Goal: Task Accomplishment & Management: Manage account settings

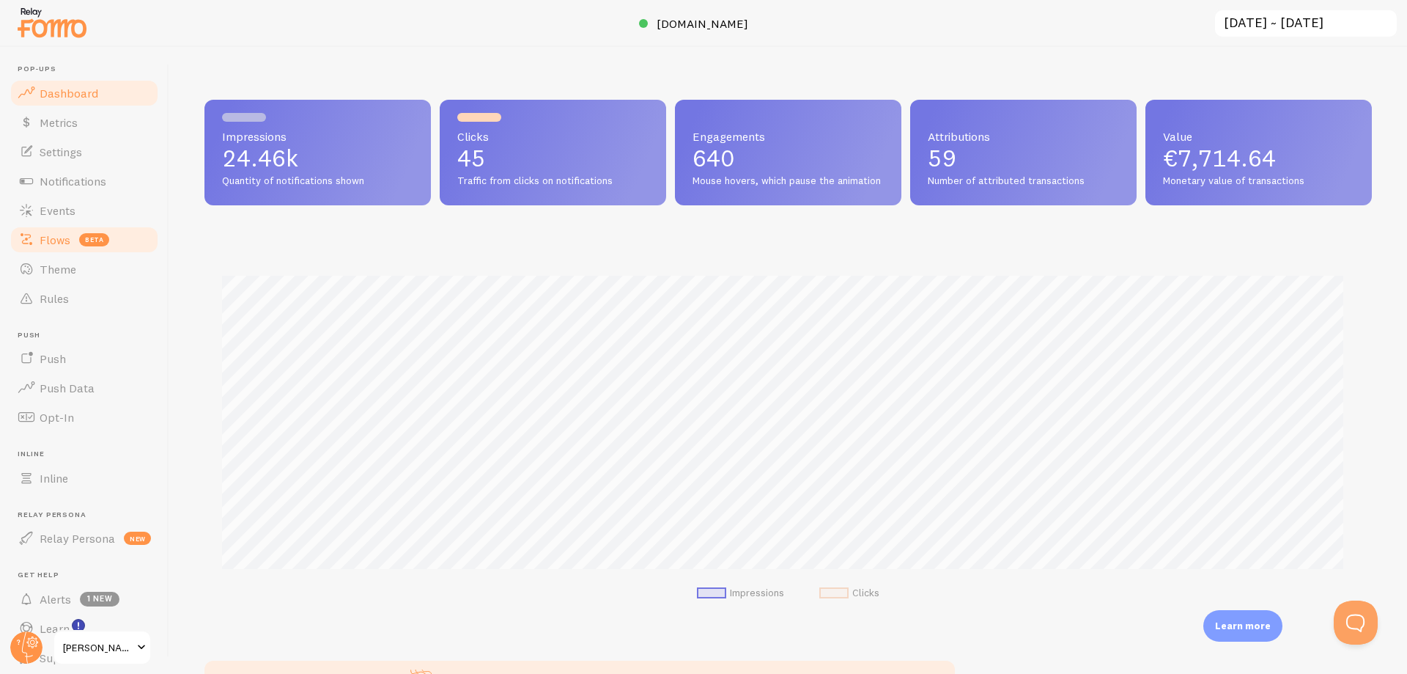
click at [62, 242] on span "Flows" at bounding box center [55, 239] width 31 height 15
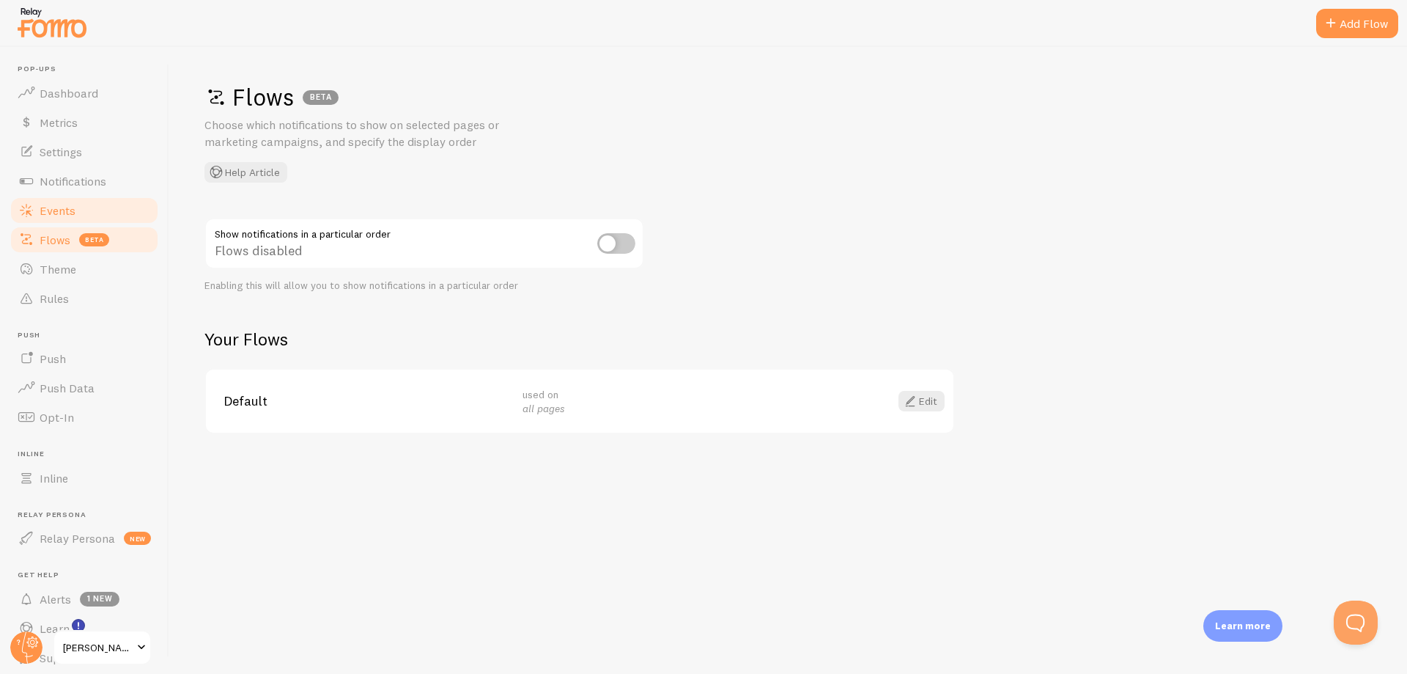
click at [66, 216] on span "Events" at bounding box center [58, 210] width 36 height 15
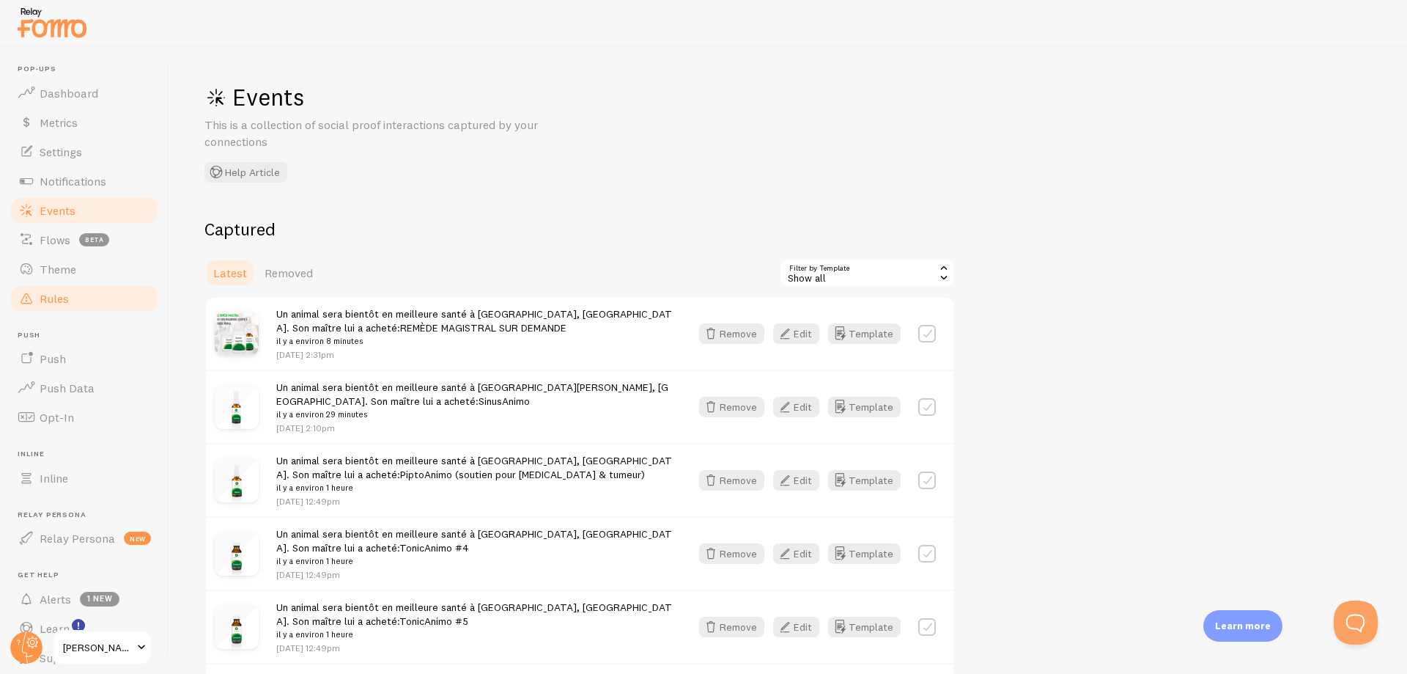
click at [56, 304] on span "Rules" at bounding box center [54, 298] width 29 height 15
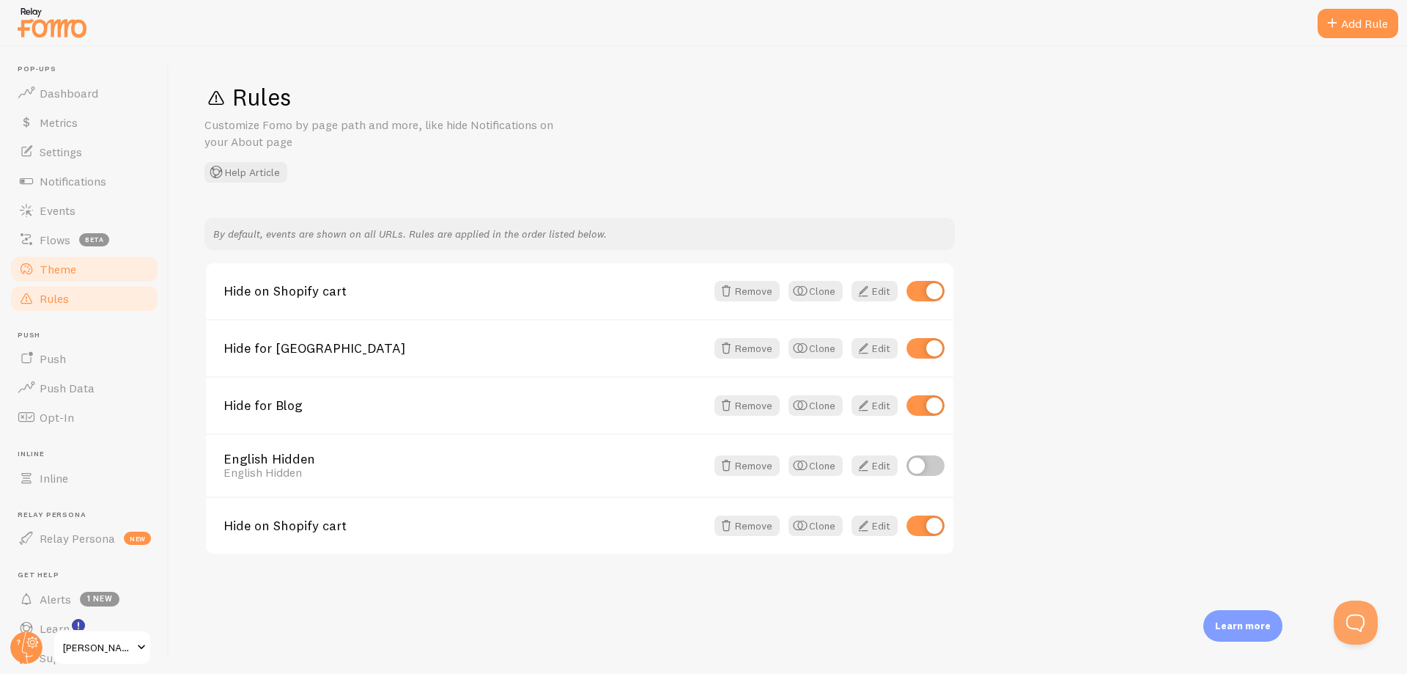
click at [73, 272] on span "Theme" at bounding box center [58, 269] width 37 height 15
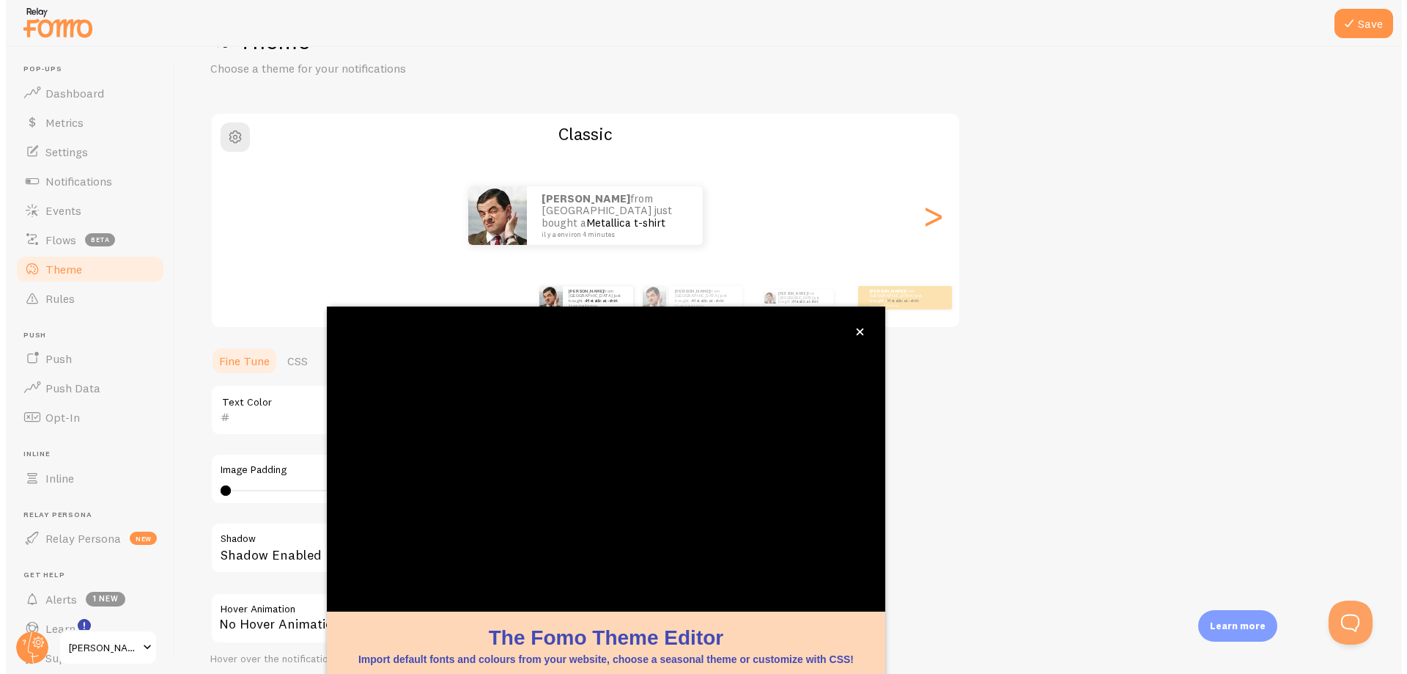
scroll to position [56, 0]
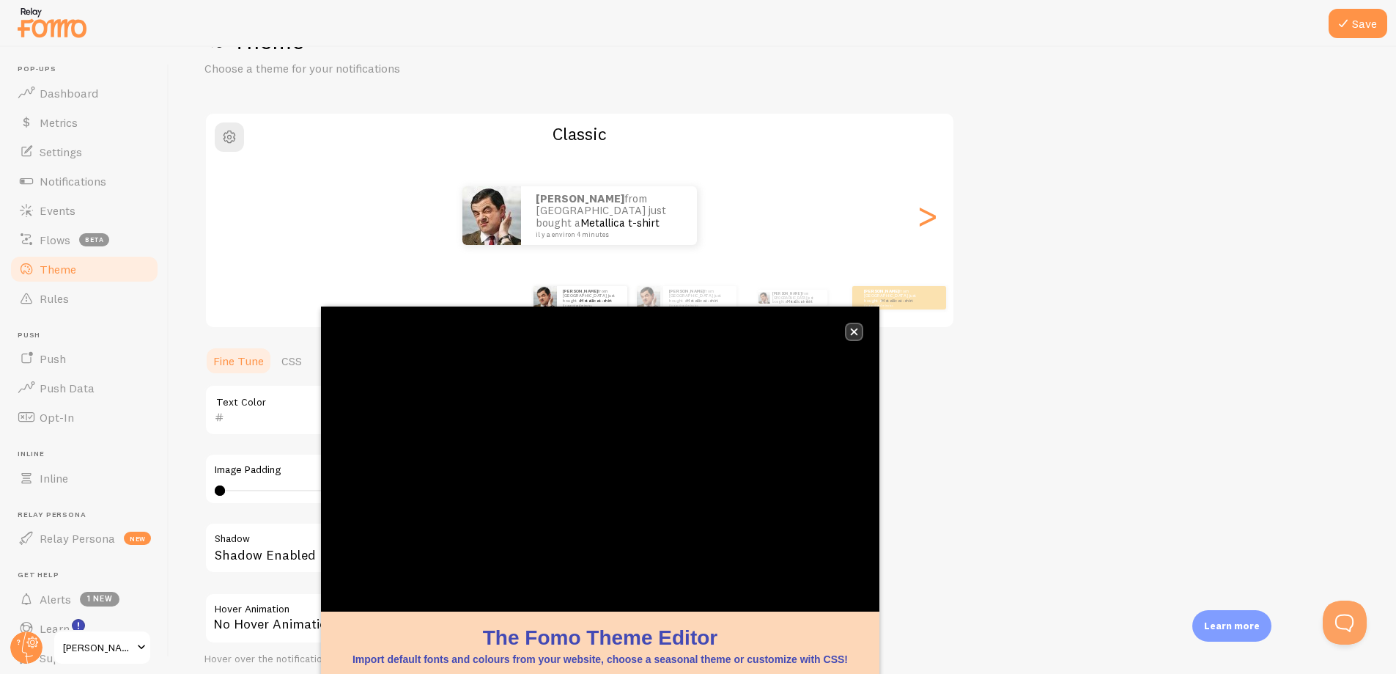
click at [852, 331] on icon "close," at bounding box center [854, 332] width 8 height 8
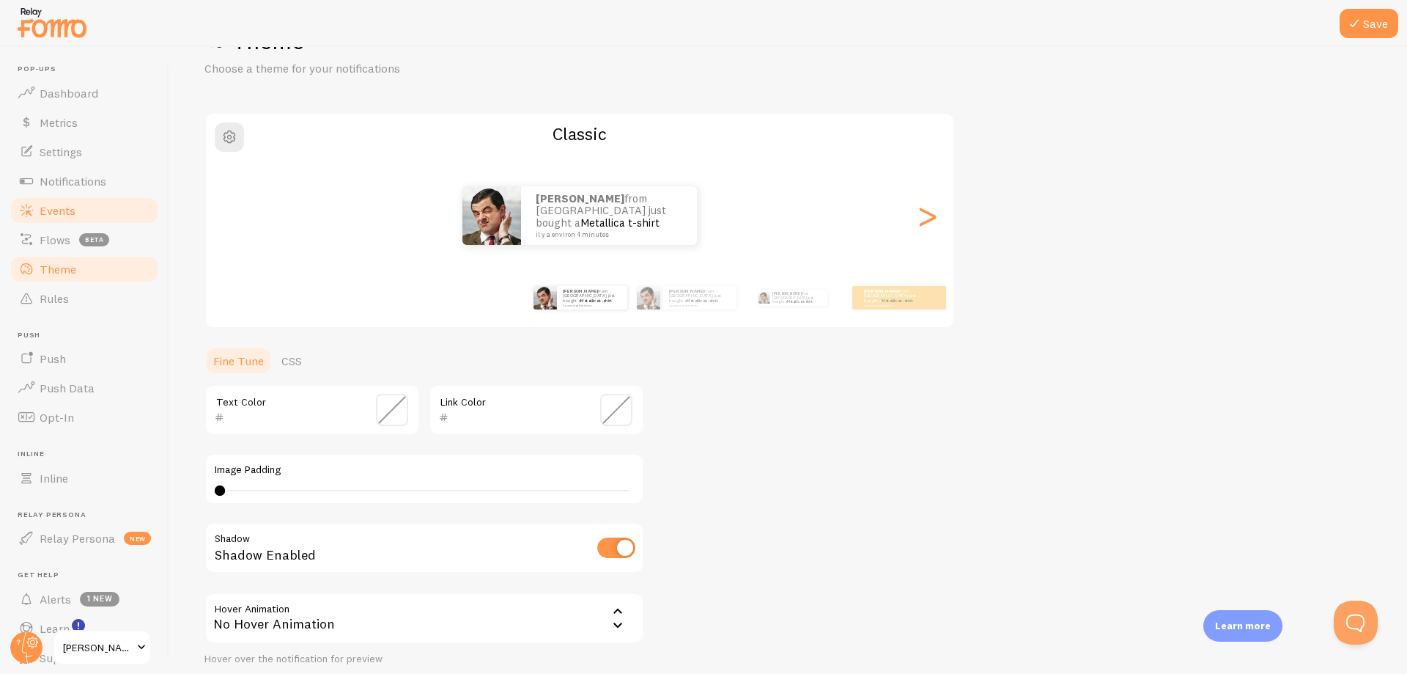
click at [87, 204] on link "Events" at bounding box center [84, 210] width 151 height 29
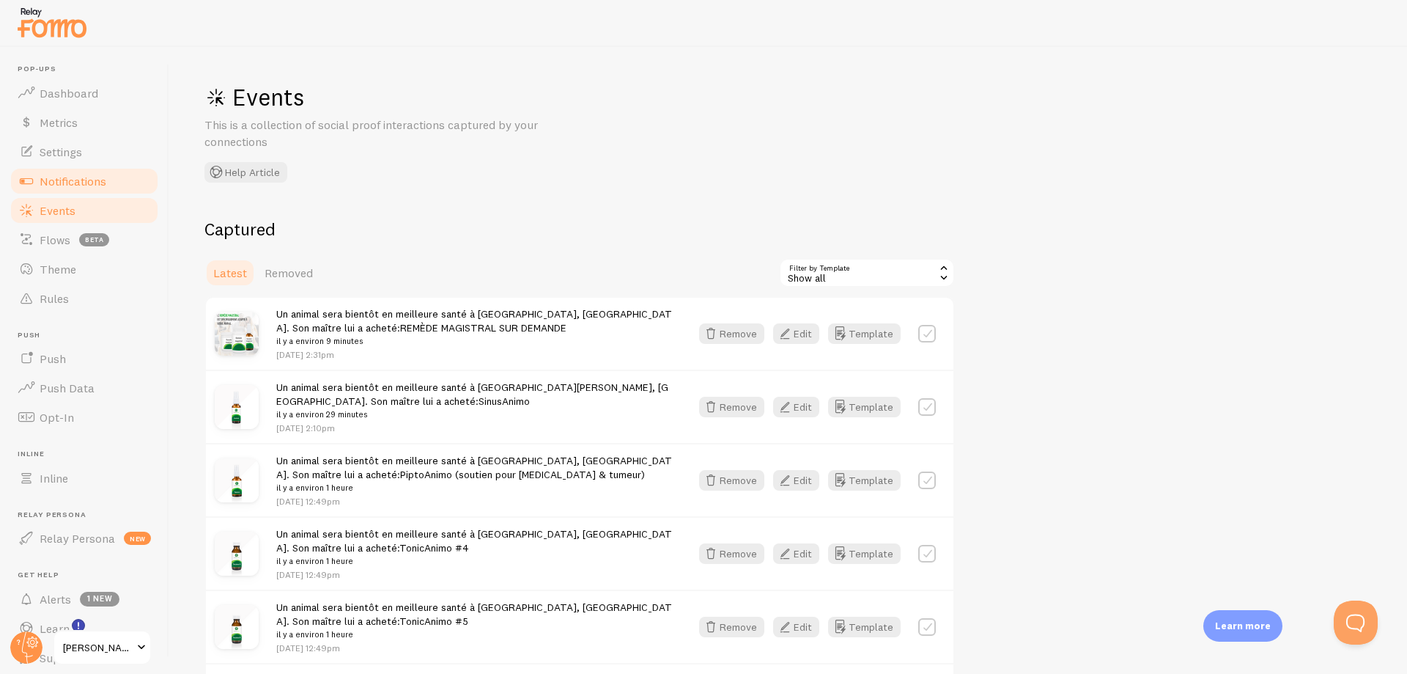
click at [91, 182] on span "Notifications" at bounding box center [73, 181] width 67 height 15
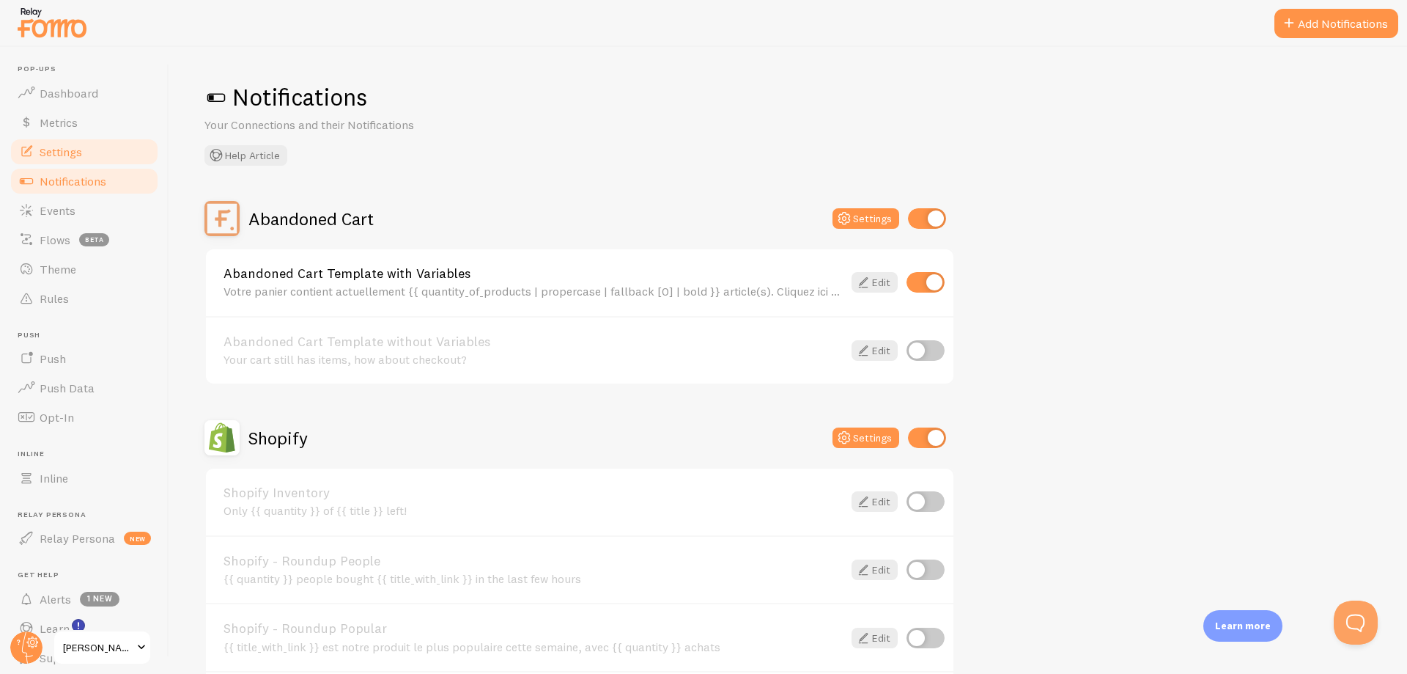
click at [93, 155] on link "Settings" at bounding box center [84, 151] width 151 height 29
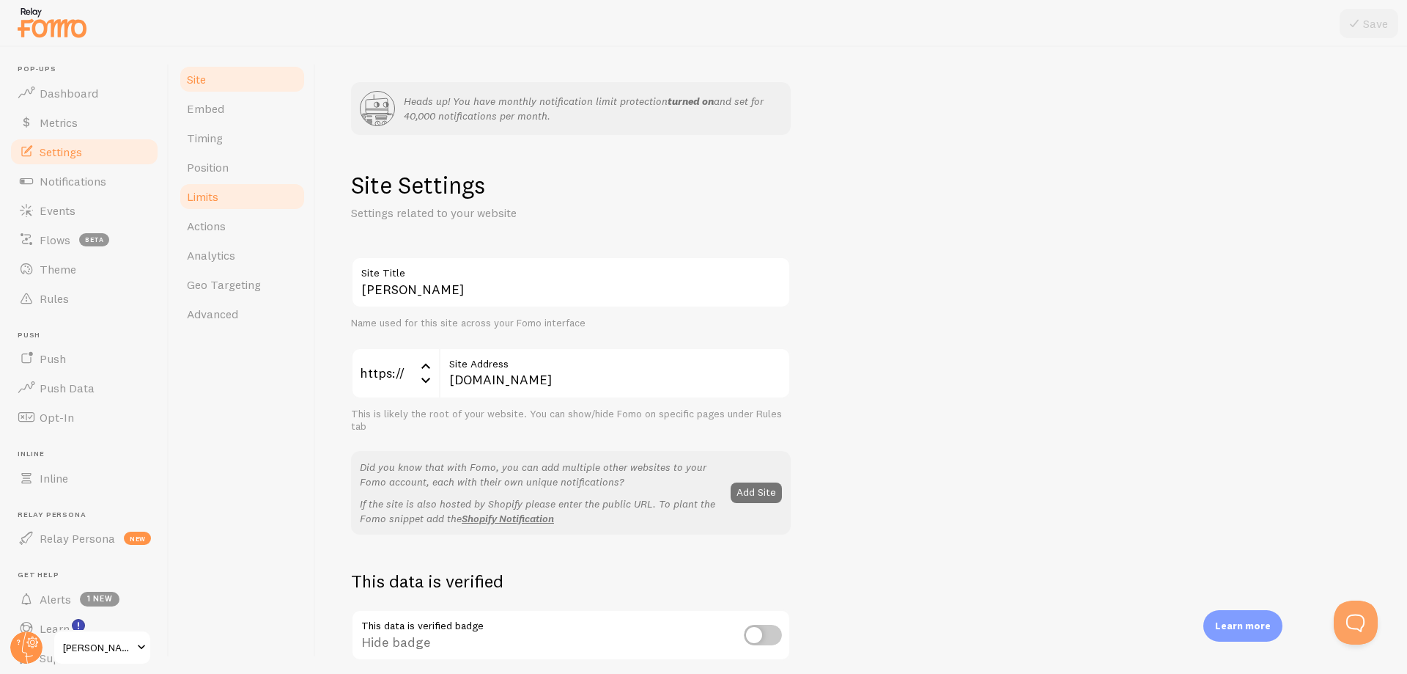
click at [241, 188] on link "Limits" at bounding box center [242, 196] width 128 height 29
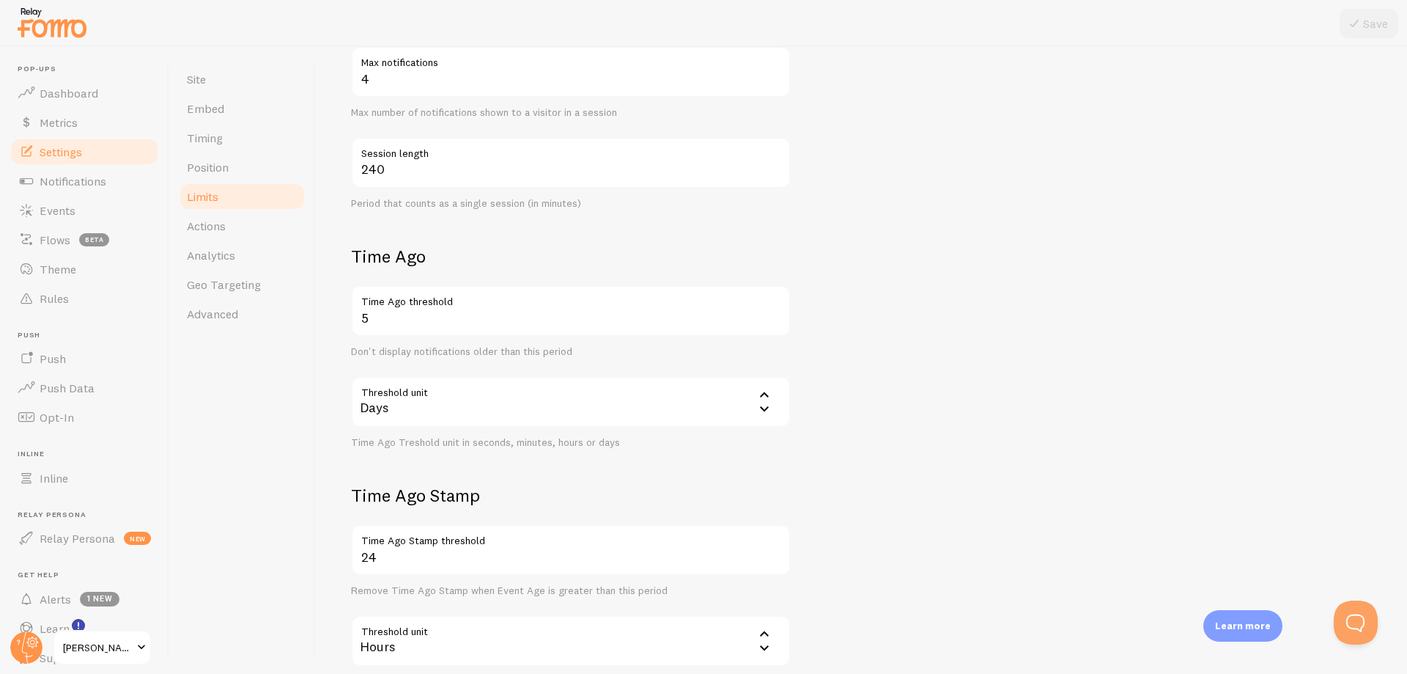
scroll to position [440, 0]
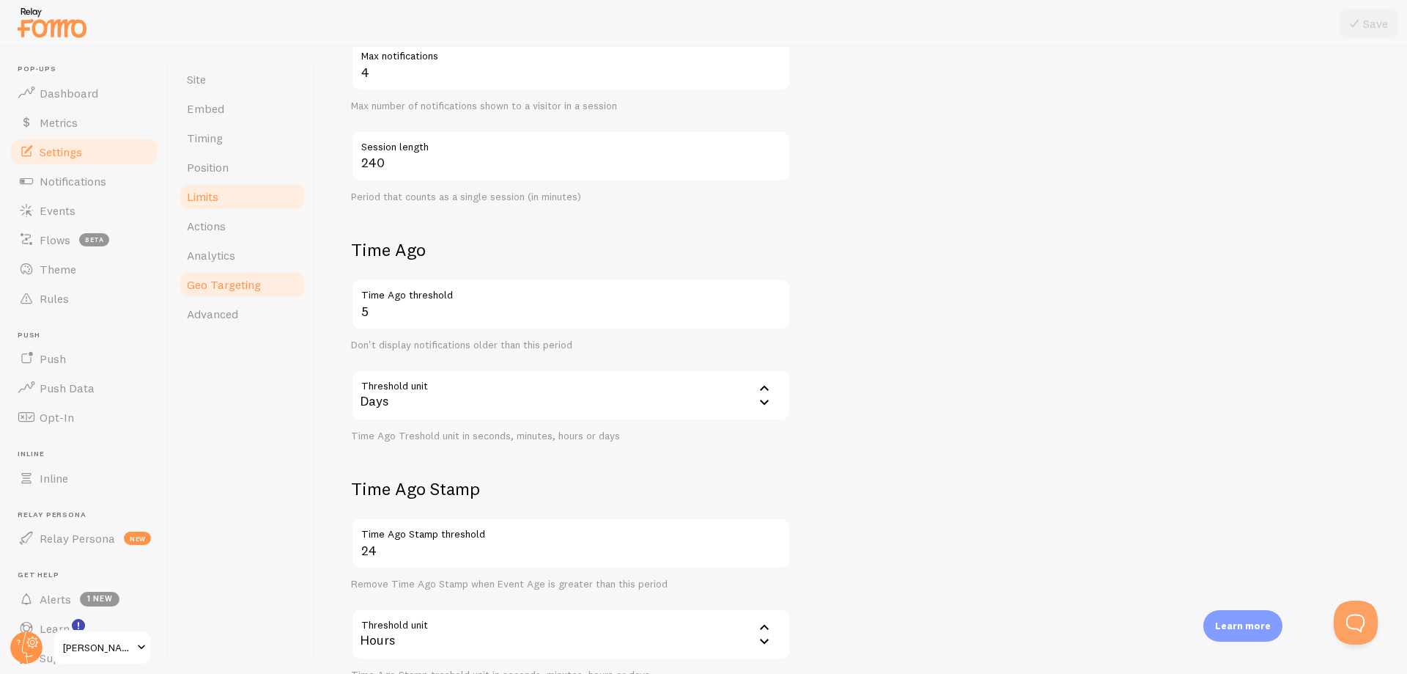
click at [224, 290] on span "Geo Targeting" at bounding box center [224, 284] width 74 height 15
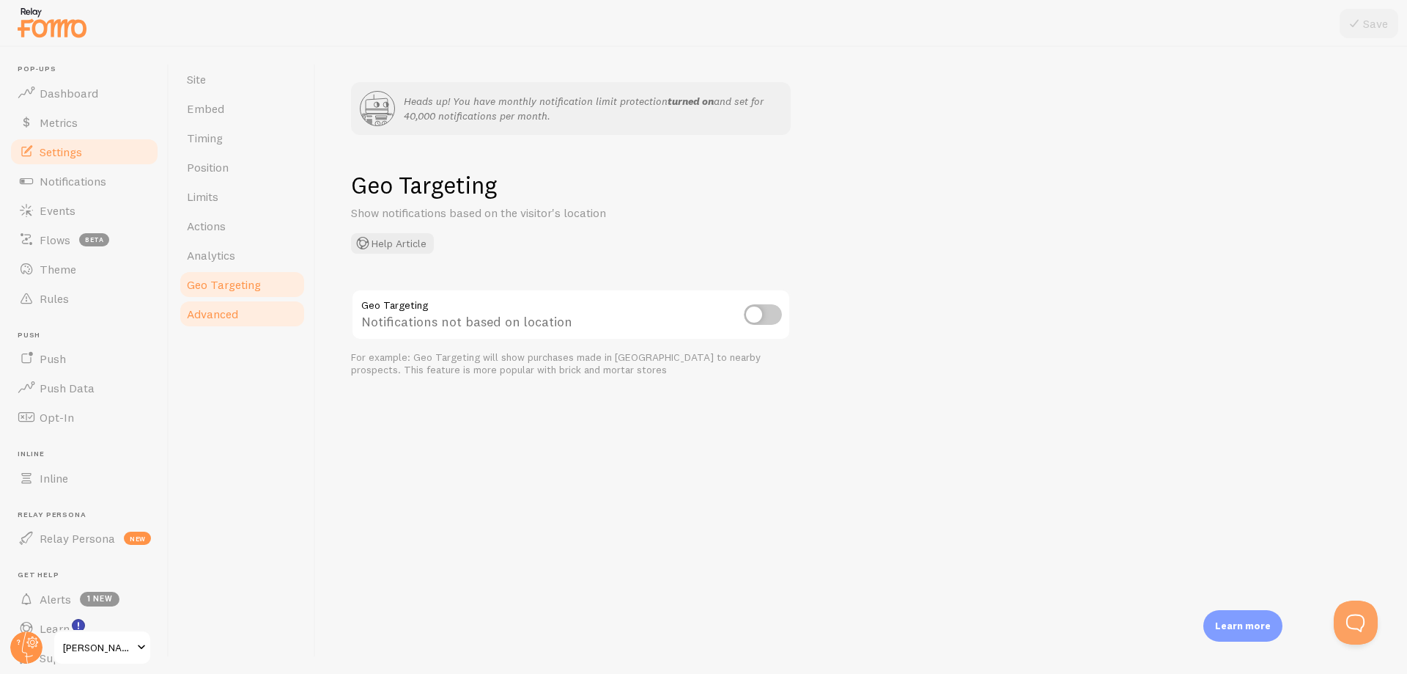
click at [254, 317] on link "Advanced" at bounding box center [242, 313] width 128 height 29
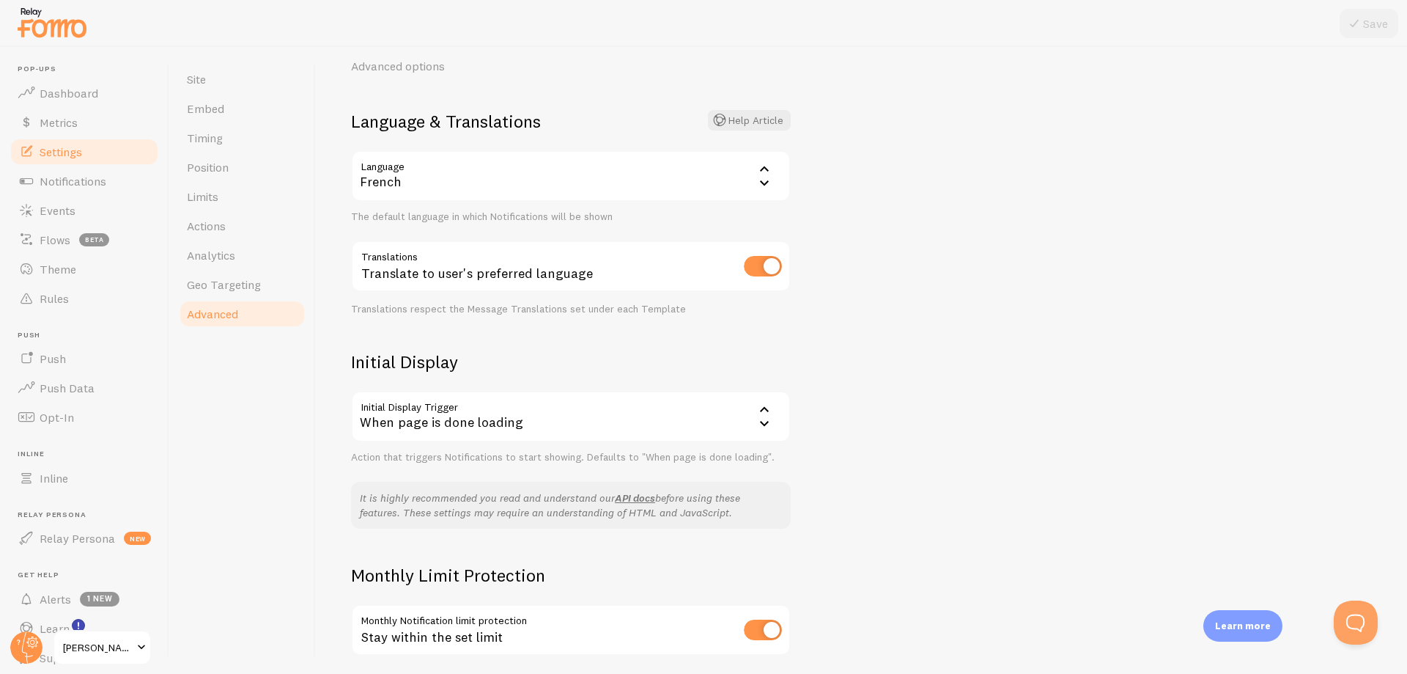
scroll to position [334, 0]
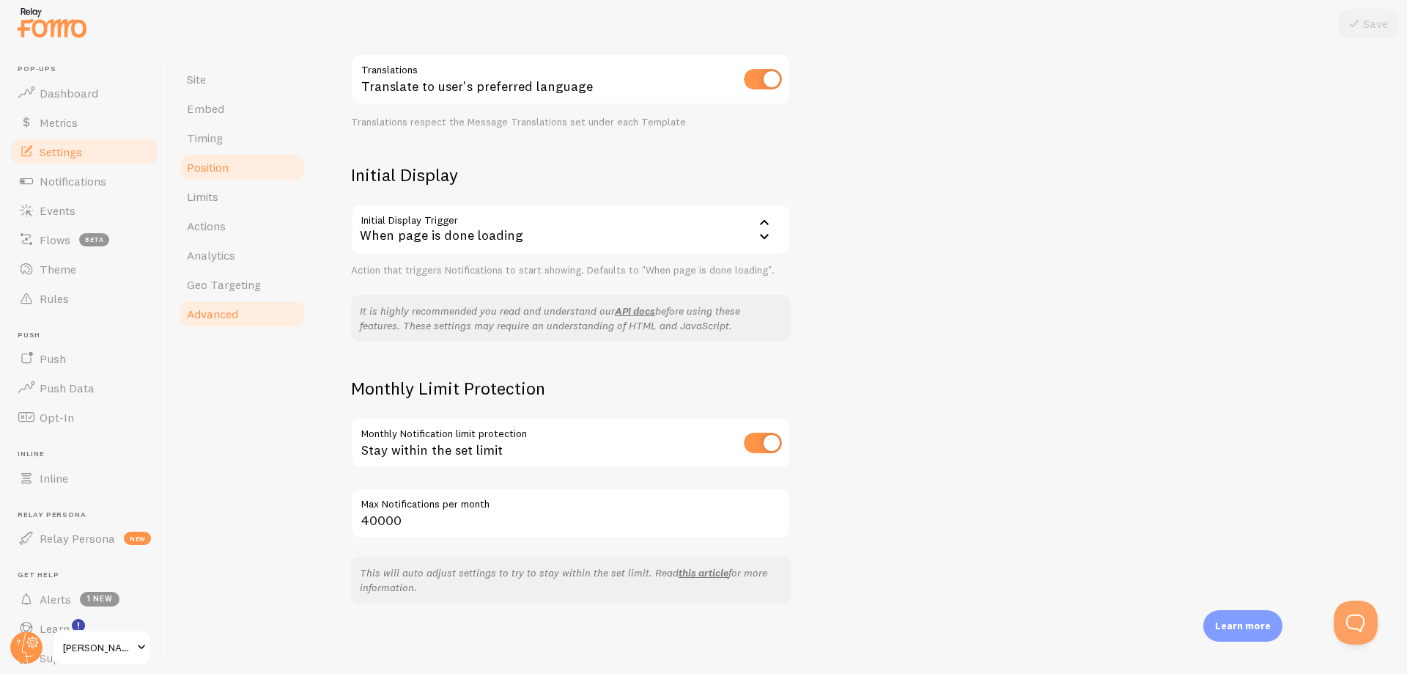
click at [238, 179] on link "Position" at bounding box center [242, 166] width 128 height 29
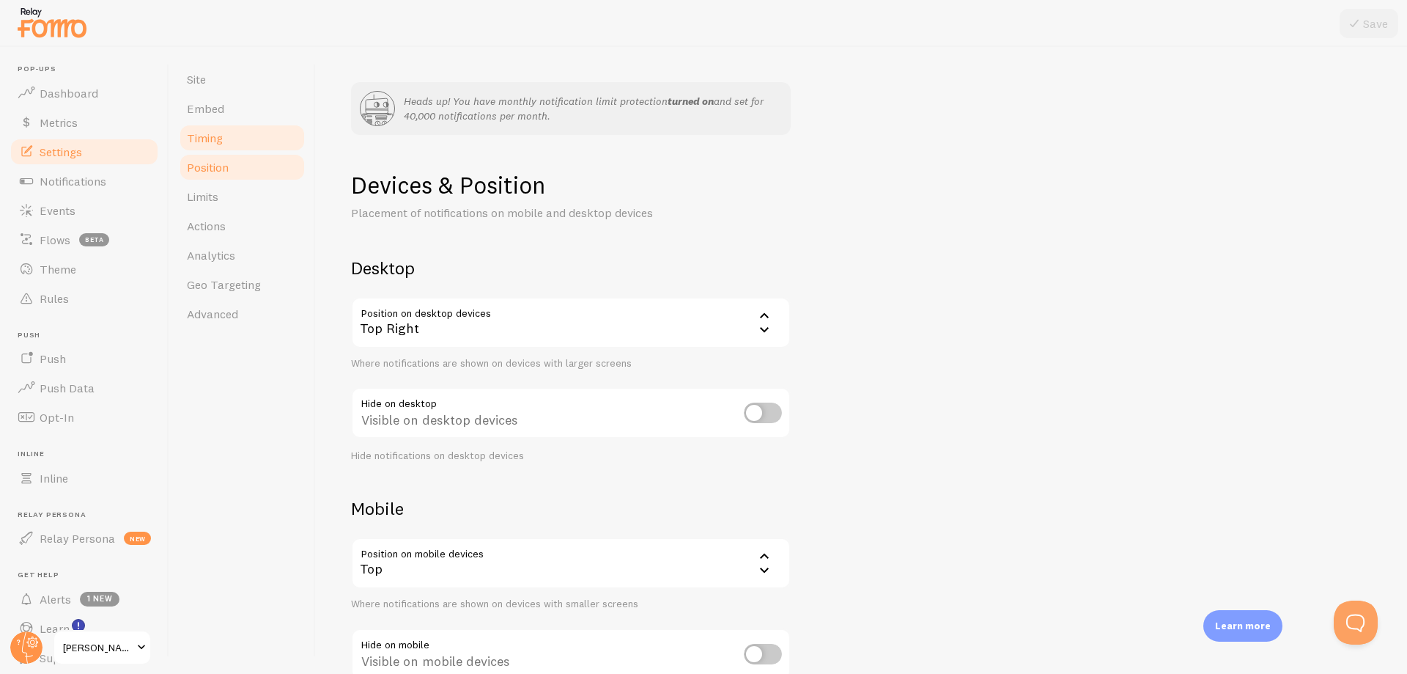
click at [239, 143] on link "Timing" at bounding box center [242, 137] width 128 height 29
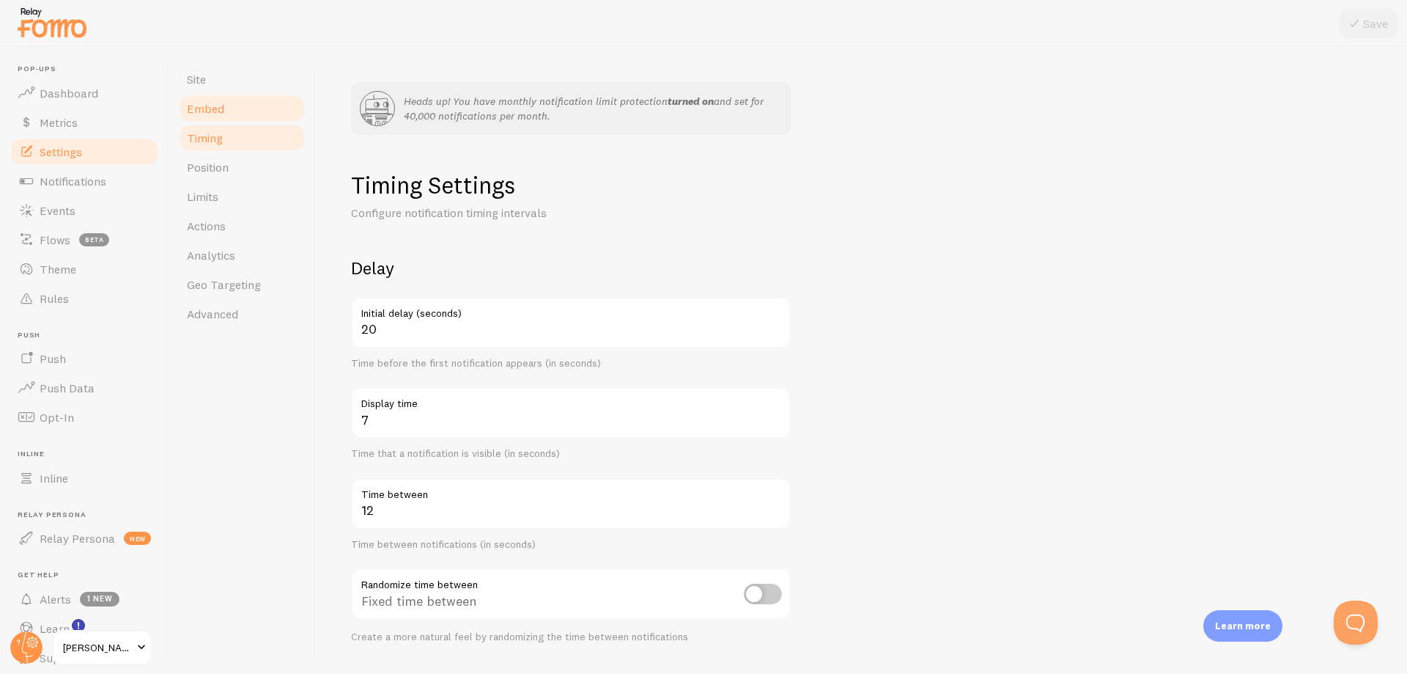
click at [245, 121] on link "Embed" at bounding box center [242, 108] width 128 height 29
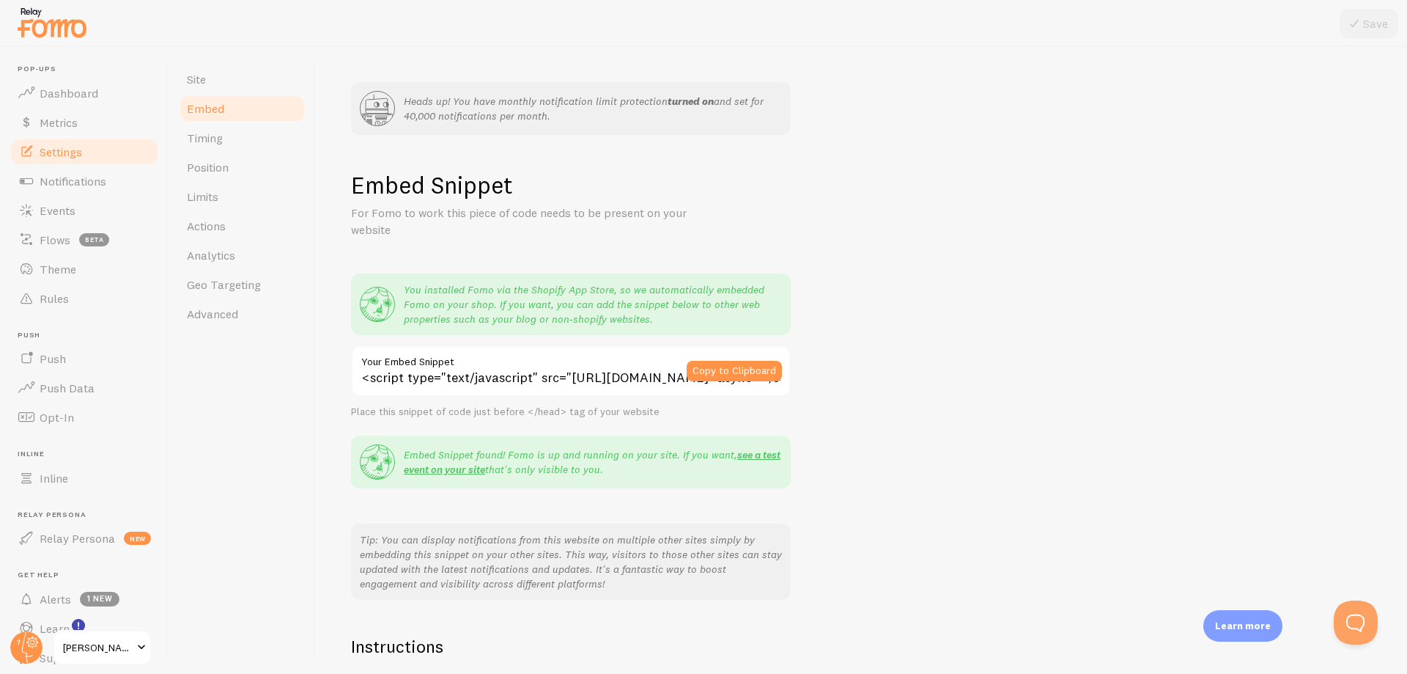
click at [240, 94] on link "Embed" at bounding box center [242, 108] width 128 height 29
click at [239, 83] on link "Site" at bounding box center [242, 79] width 128 height 29
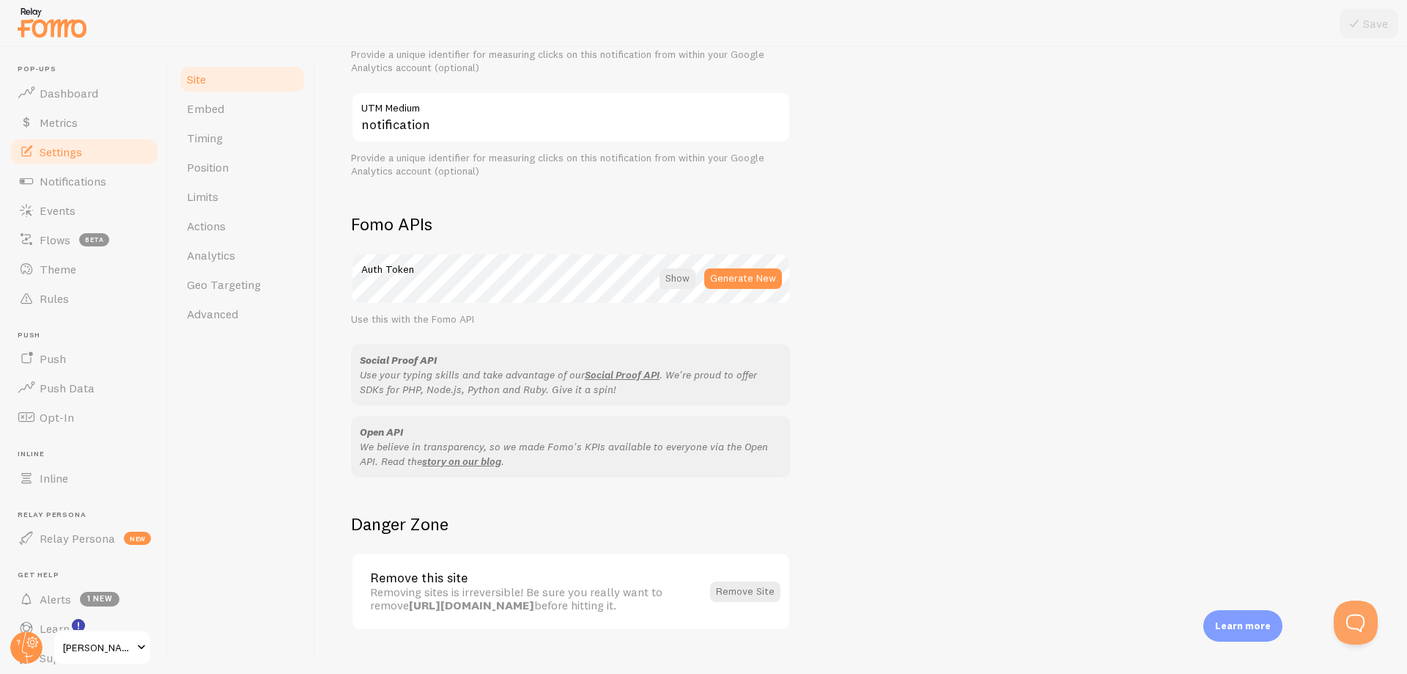
scroll to position [798, 0]
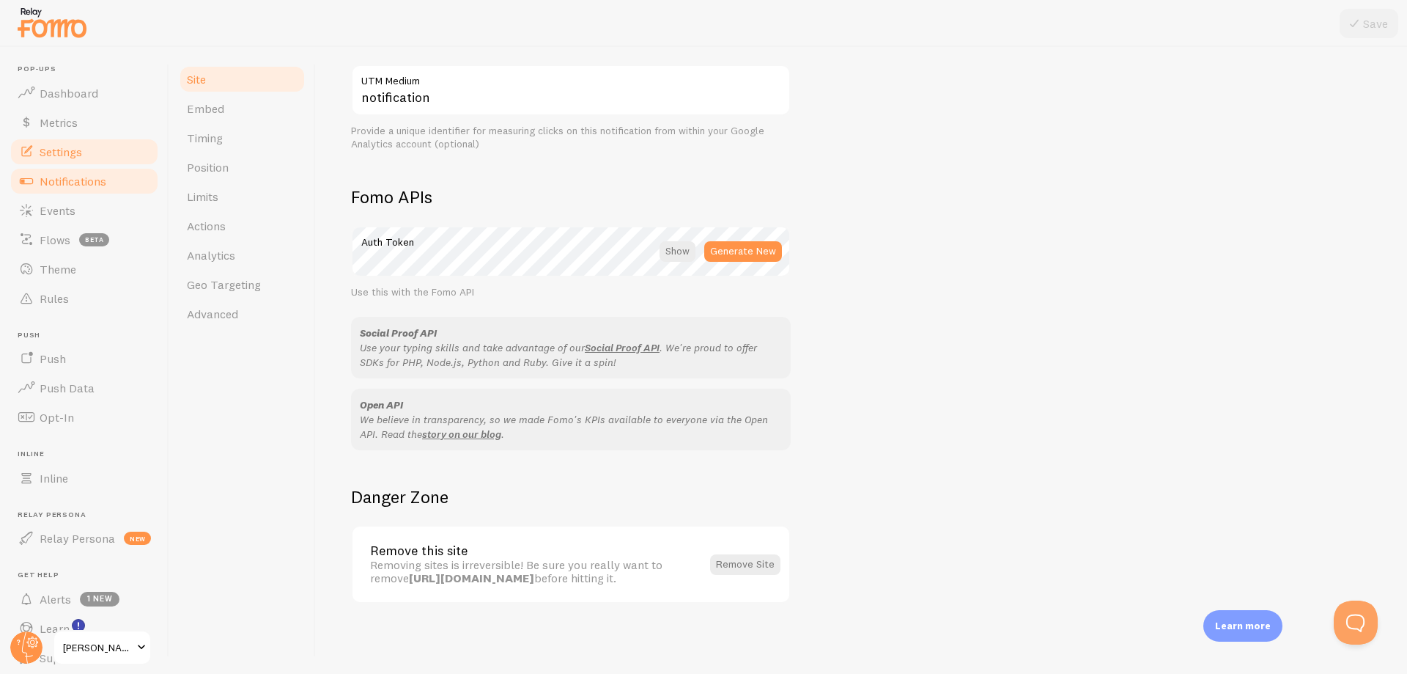
click at [120, 185] on link "Notifications" at bounding box center [84, 180] width 151 height 29
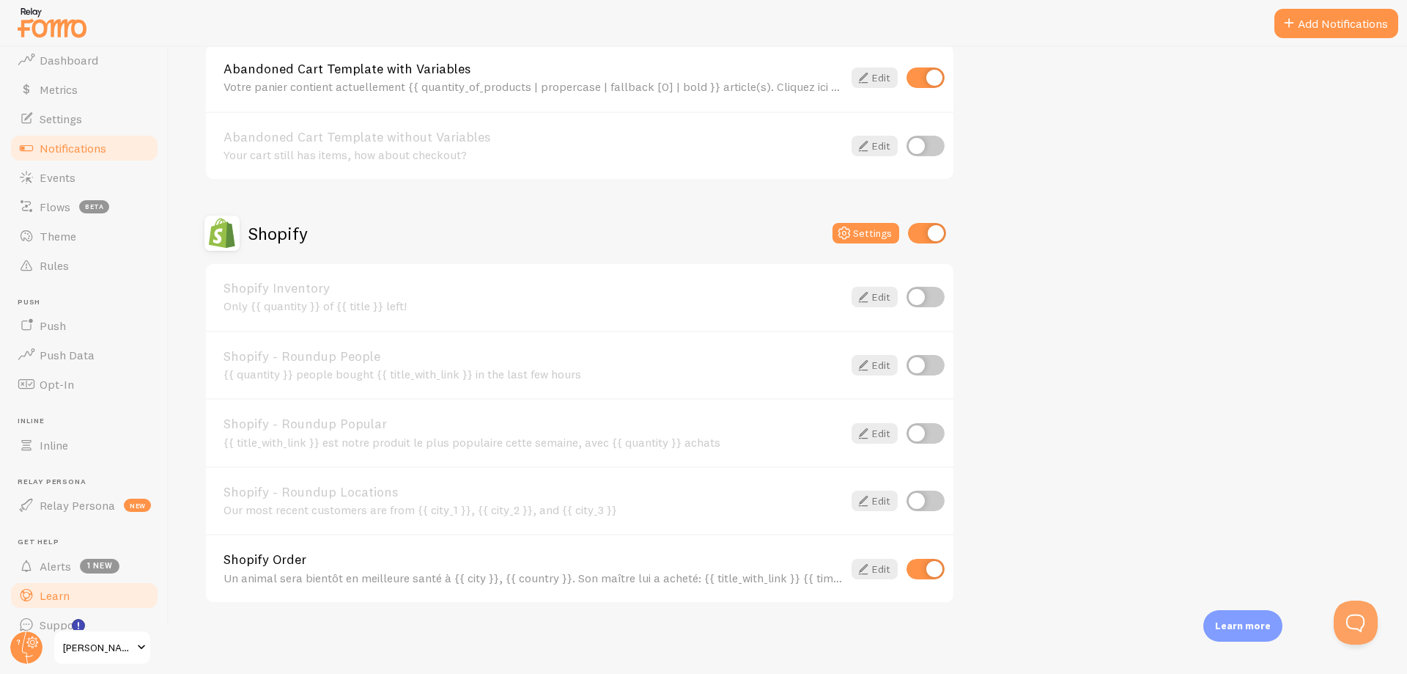
scroll to position [51, 0]
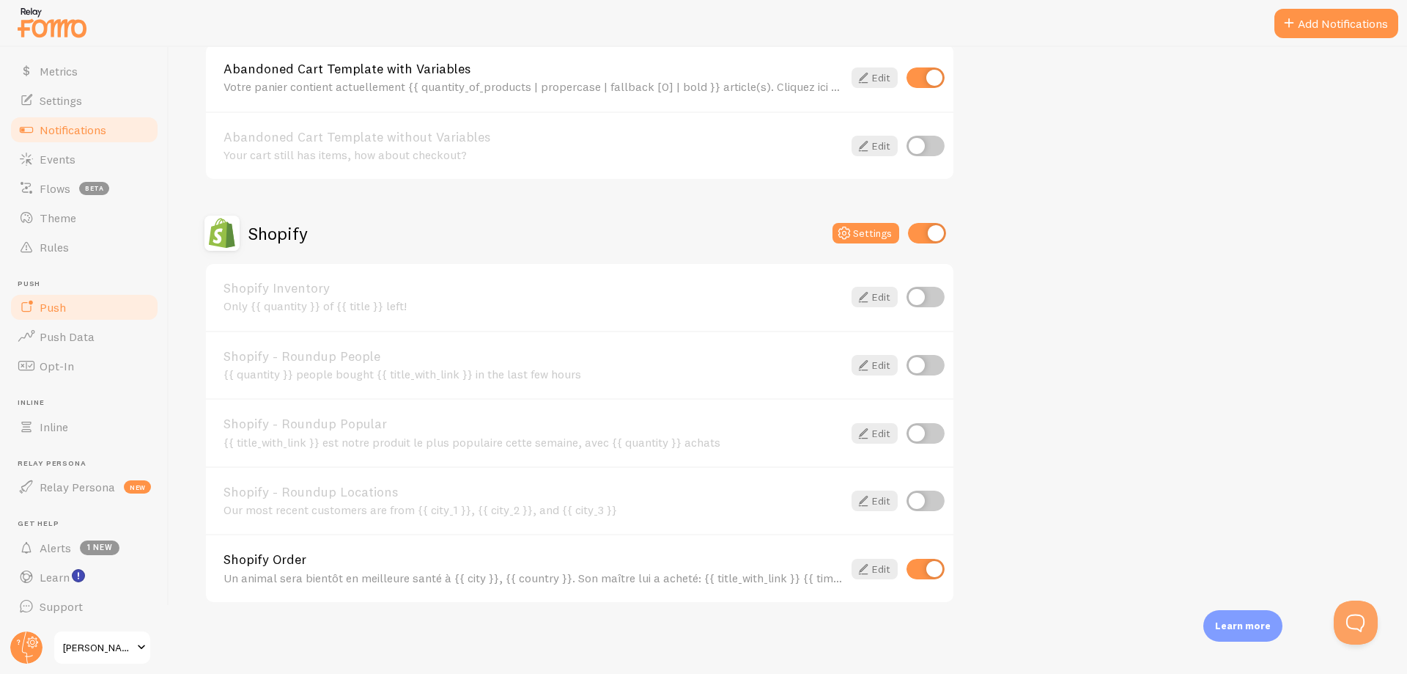
click at [78, 314] on link "Push" at bounding box center [84, 306] width 151 height 29
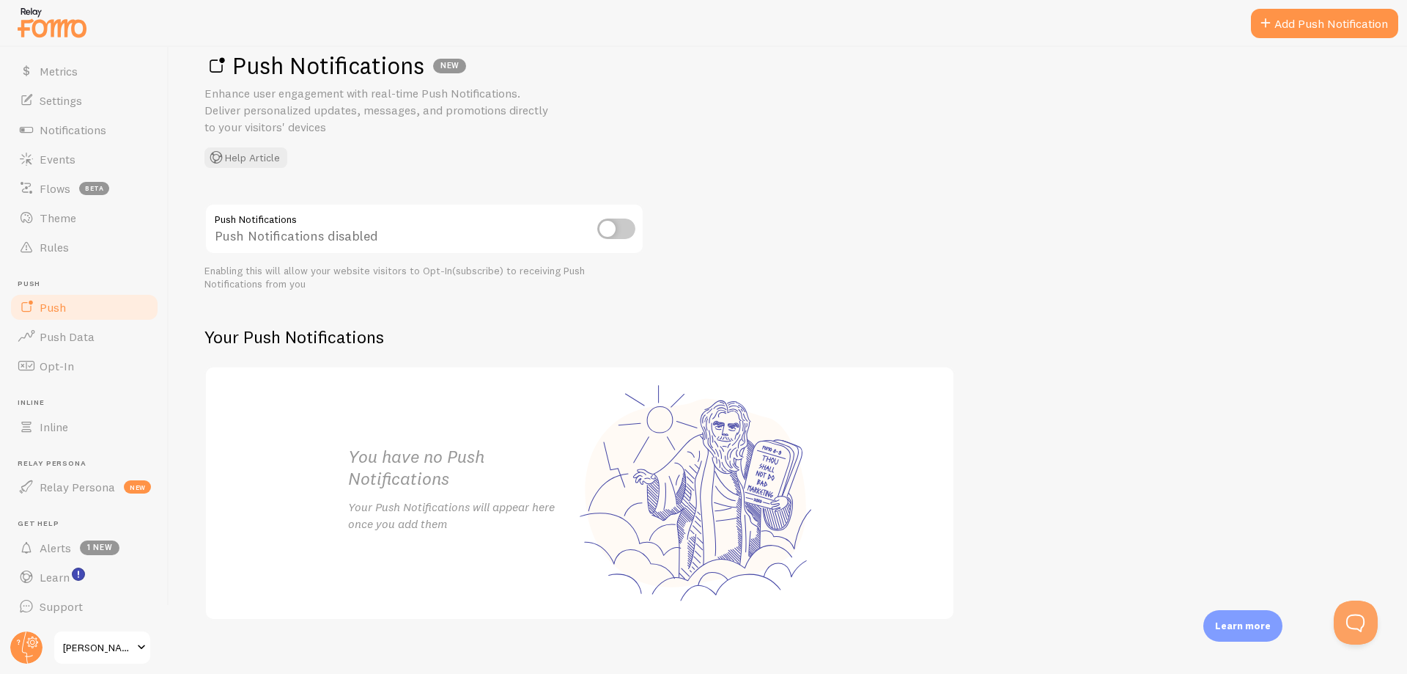
scroll to position [48, 0]
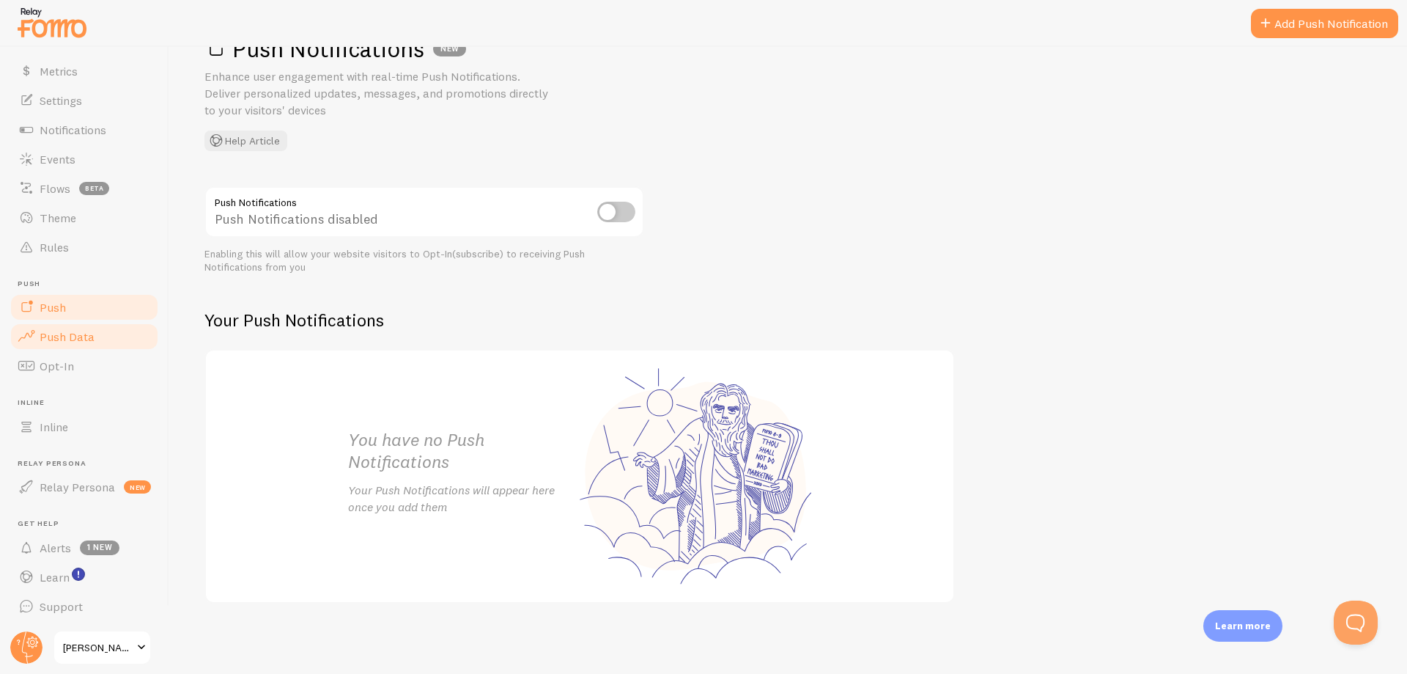
click at [60, 345] on link "Push Data" at bounding box center [84, 336] width 151 height 29
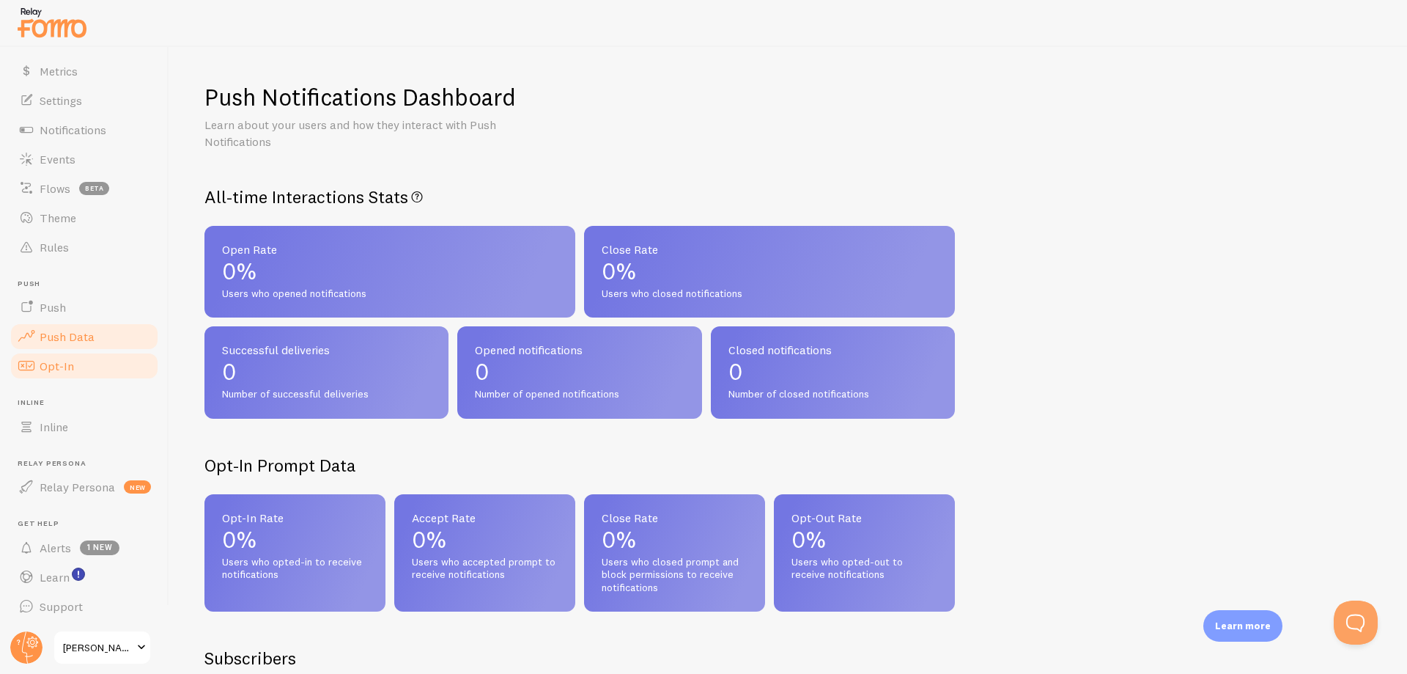
click at [62, 360] on span "Opt-In" at bounding box center [57, 365] width 34 height 15
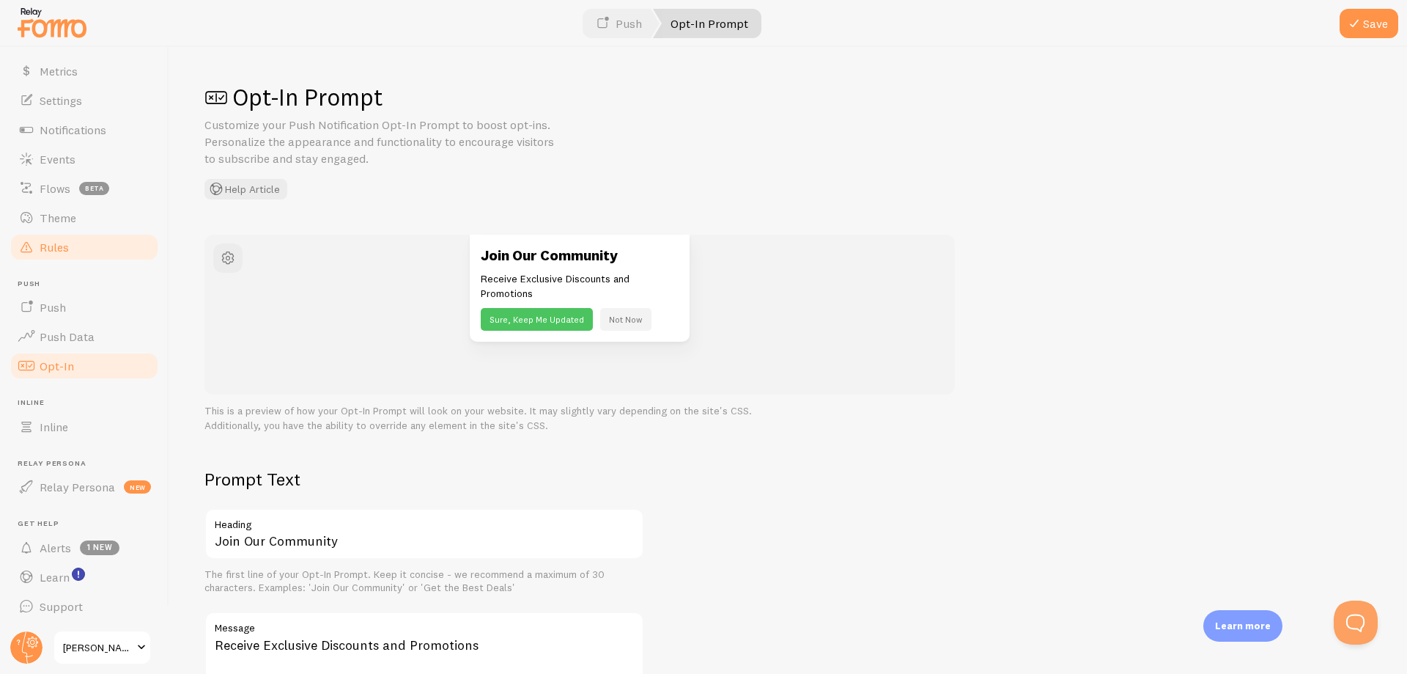
click at [83, 251] on link "Rules" at bounding box center [84, 246] width 151 height 29
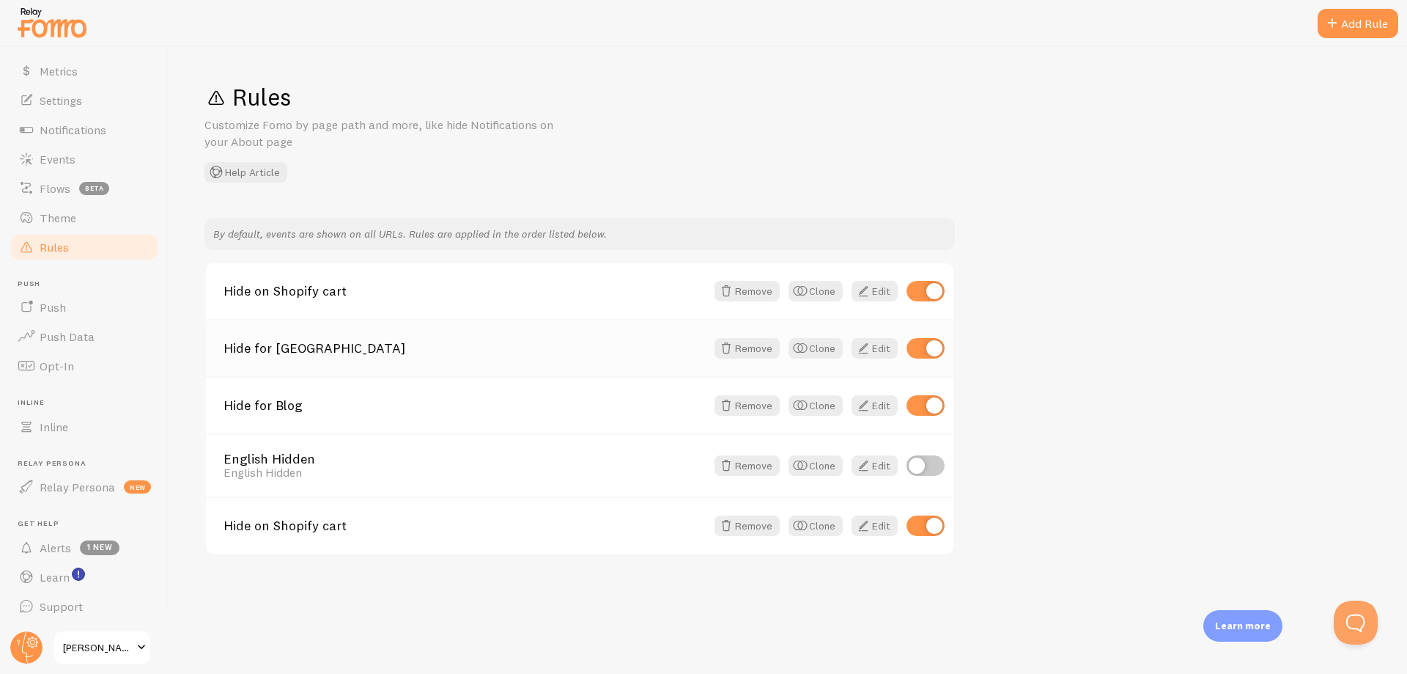
click at [924, 348] on input "checkbox" at bounding box center [926, 348] width 38 height 21
checkbox input "false"
click at [1064, 26] on div "Rules updated" at bounding box center [1062, 23] width 102 height 29
click at [872, 345] on link "Edit" at bounding box center [875, 348] width 46 height 21
click at [88, 304] on link "Push" at bounding box center [84, 306] width 151 height 29
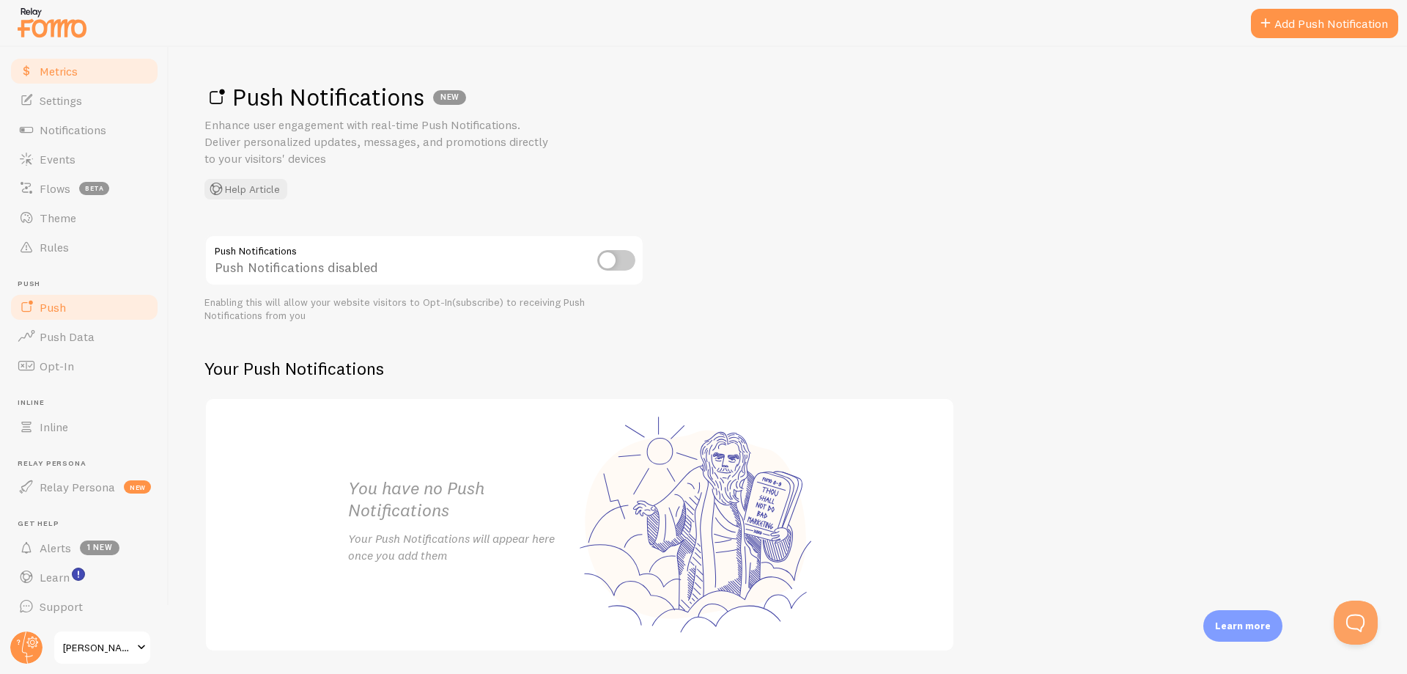
click at [73, 74] on span "Metrics" at bounding box center [59, 71] width 38 height 15
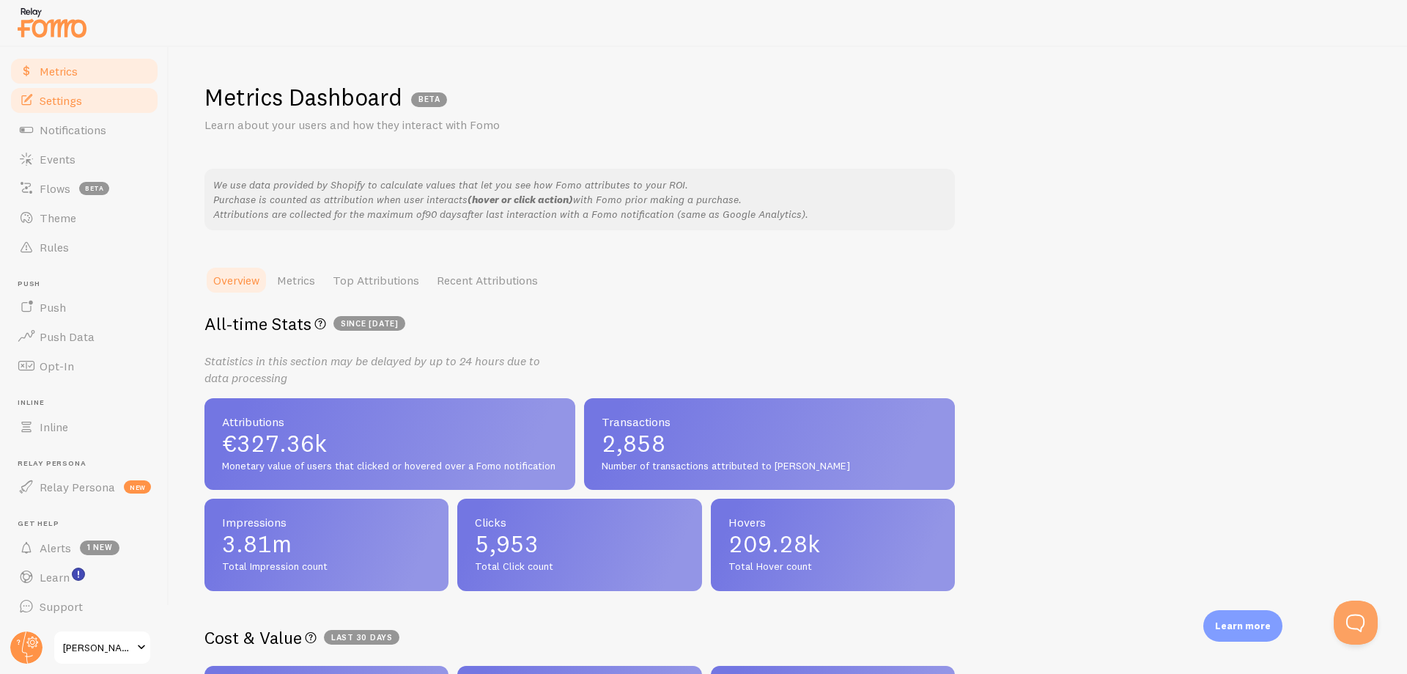
click at [78, 97] on span "Settings" at bounding box center [61, 100] width 43 height 15
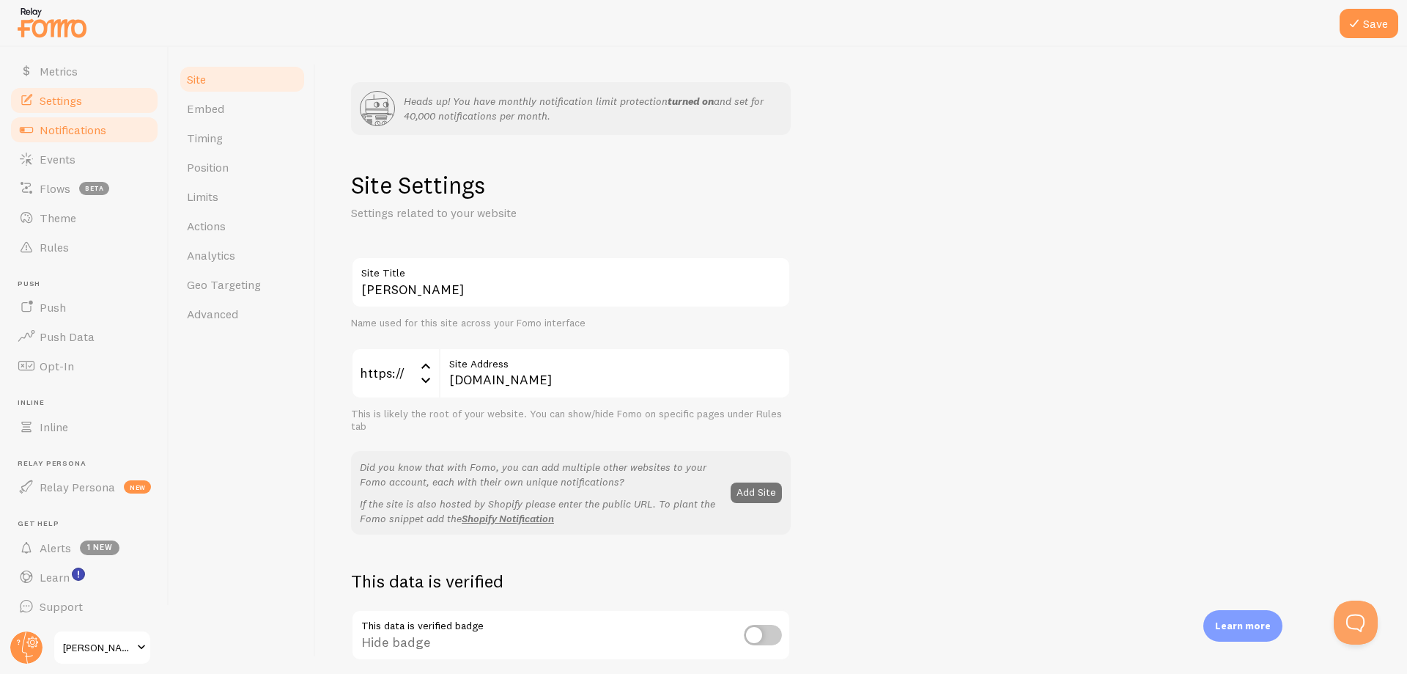
click at [97, 136] on span "Notifications" at bounding box center [73, 129] width 67 height 15
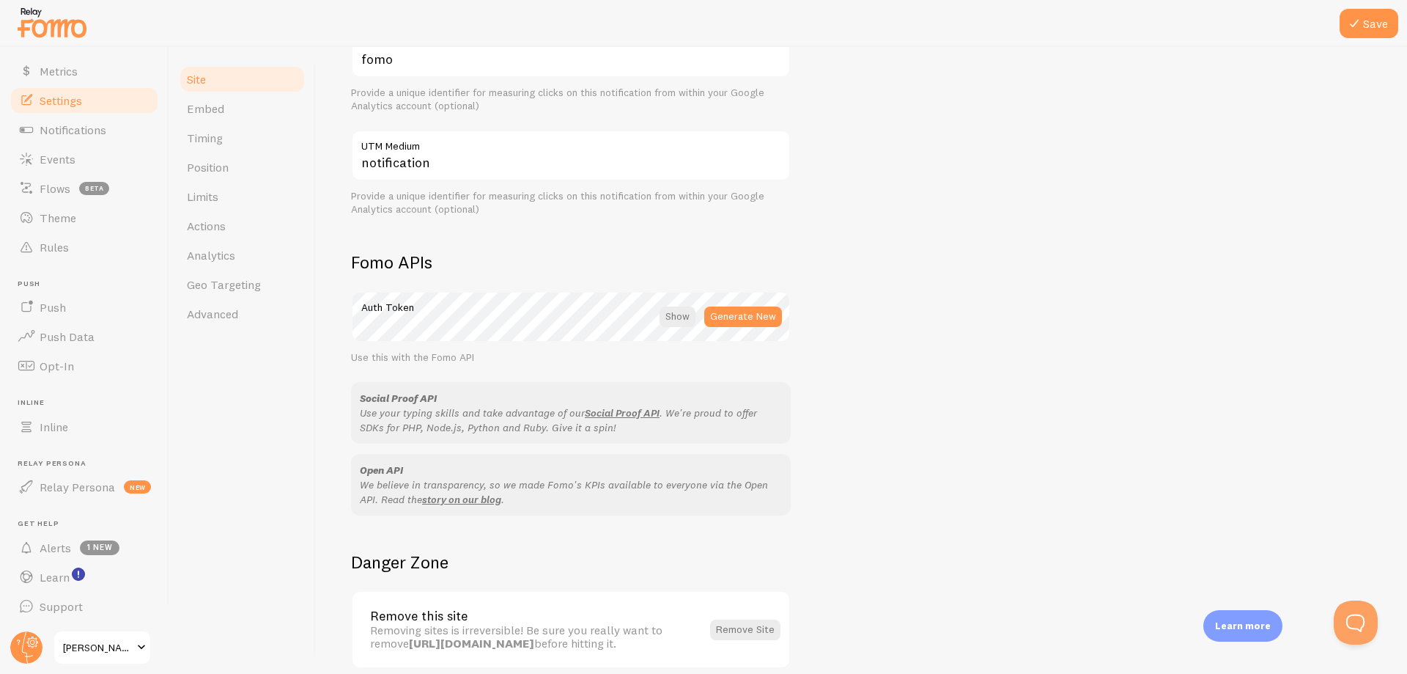
scroll to position [798, 0]
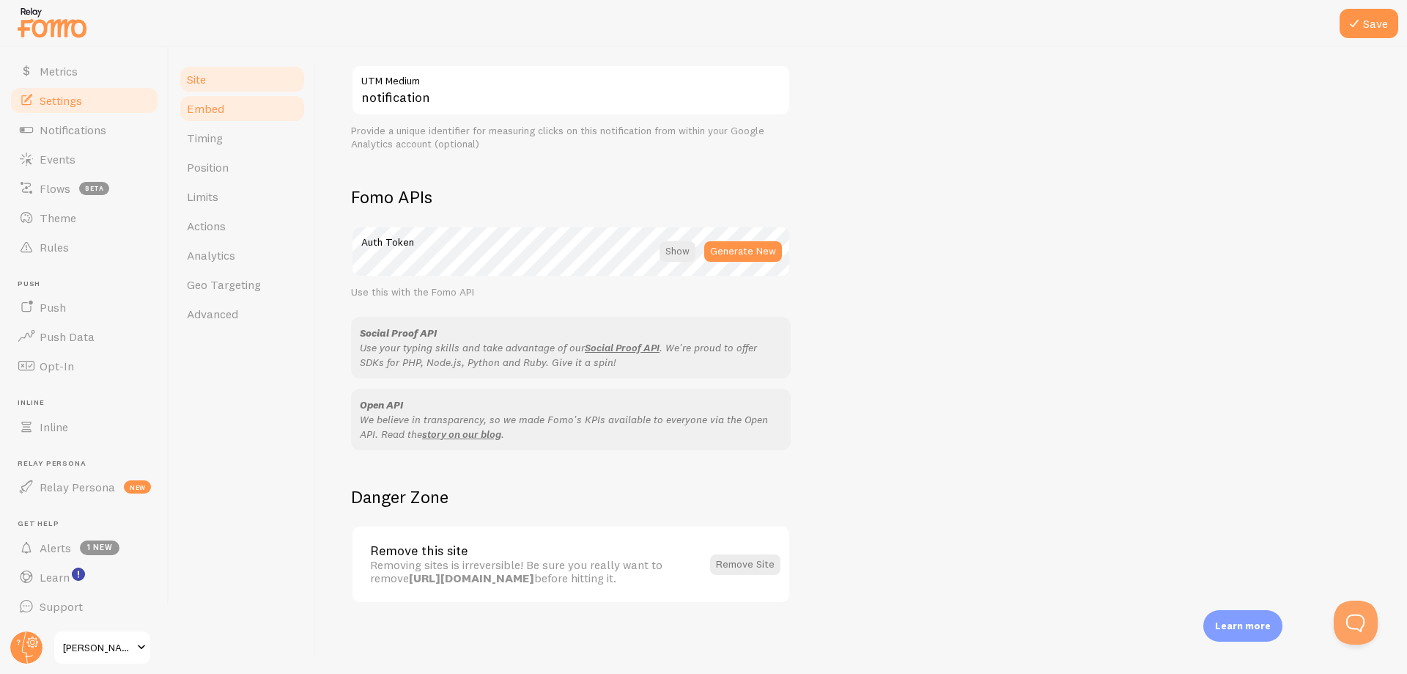
click at [231, 118] on link "Embed" at bounding box center [242, 108] width 128 height 29
drag, startPoint x: 239, startPoint y: 100, endPoint x: 754, endPoint y: 56, distance: 517.2
click at [239, 101] on link "Embed" at bounding box center [242, 108] width 128 height 29
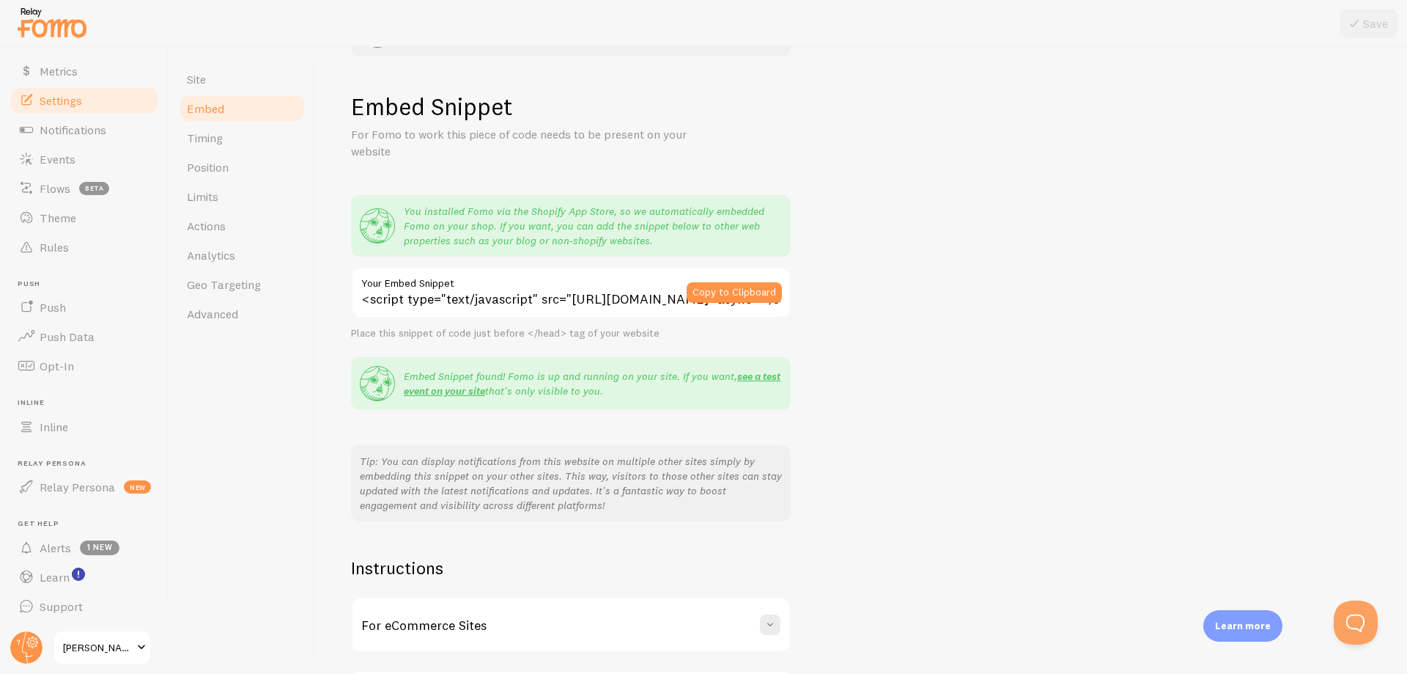
scroll to position [201, 0]
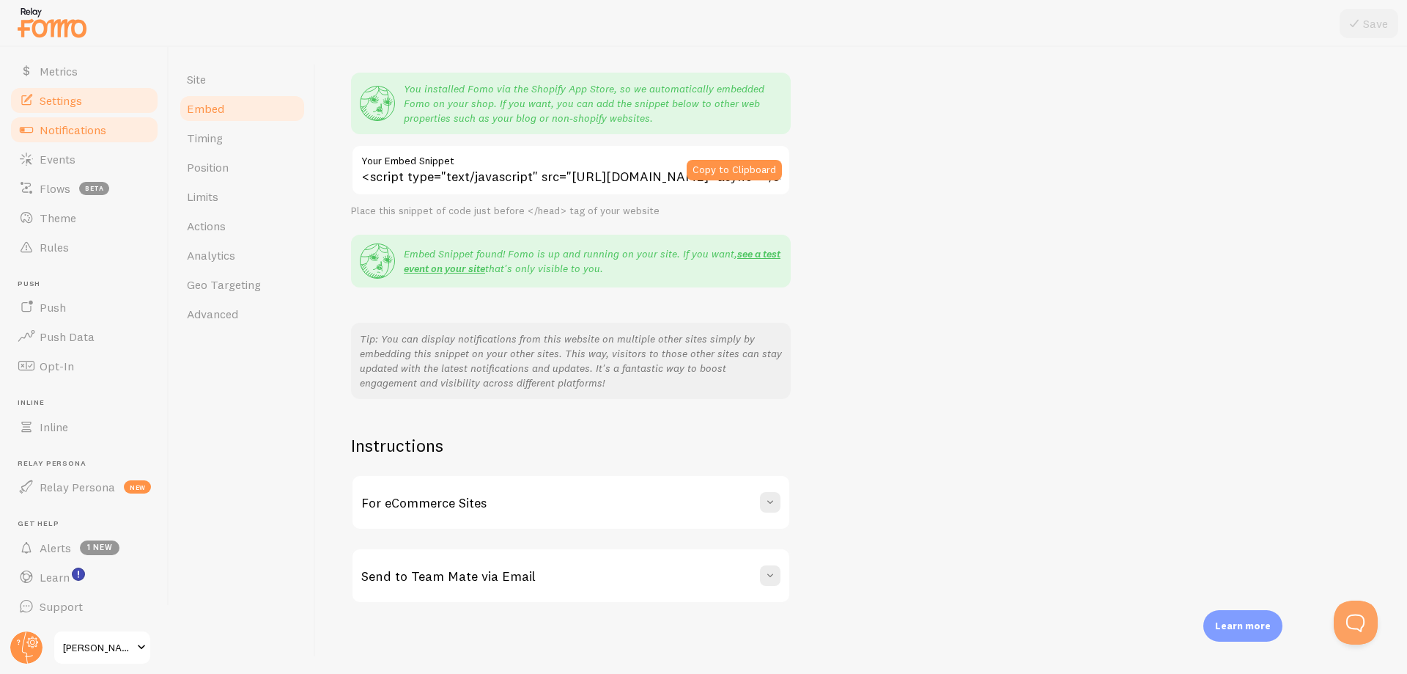
click at [93, 140] on link "Notifications" at bounding box center [84, 129] width 151 height 29
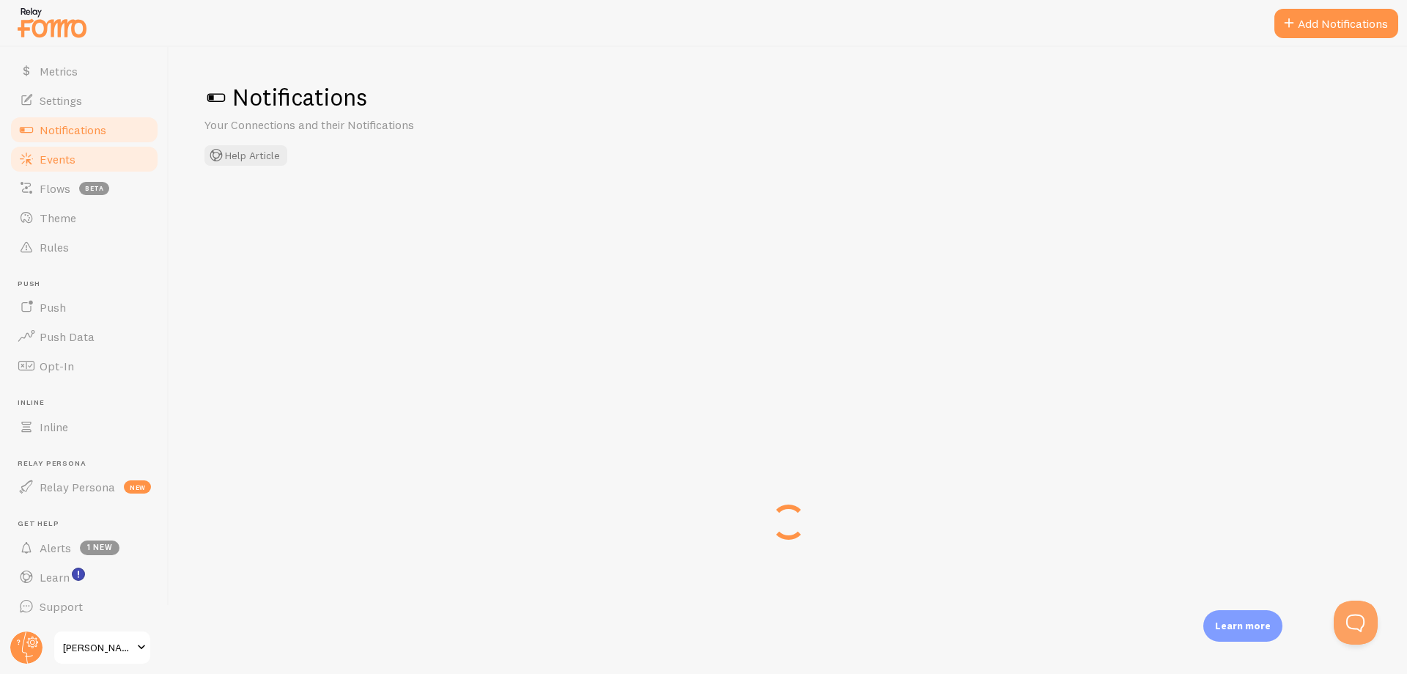
click at [84, 161] on link "Events" at bounding box center [84, 158] width 151 height 29
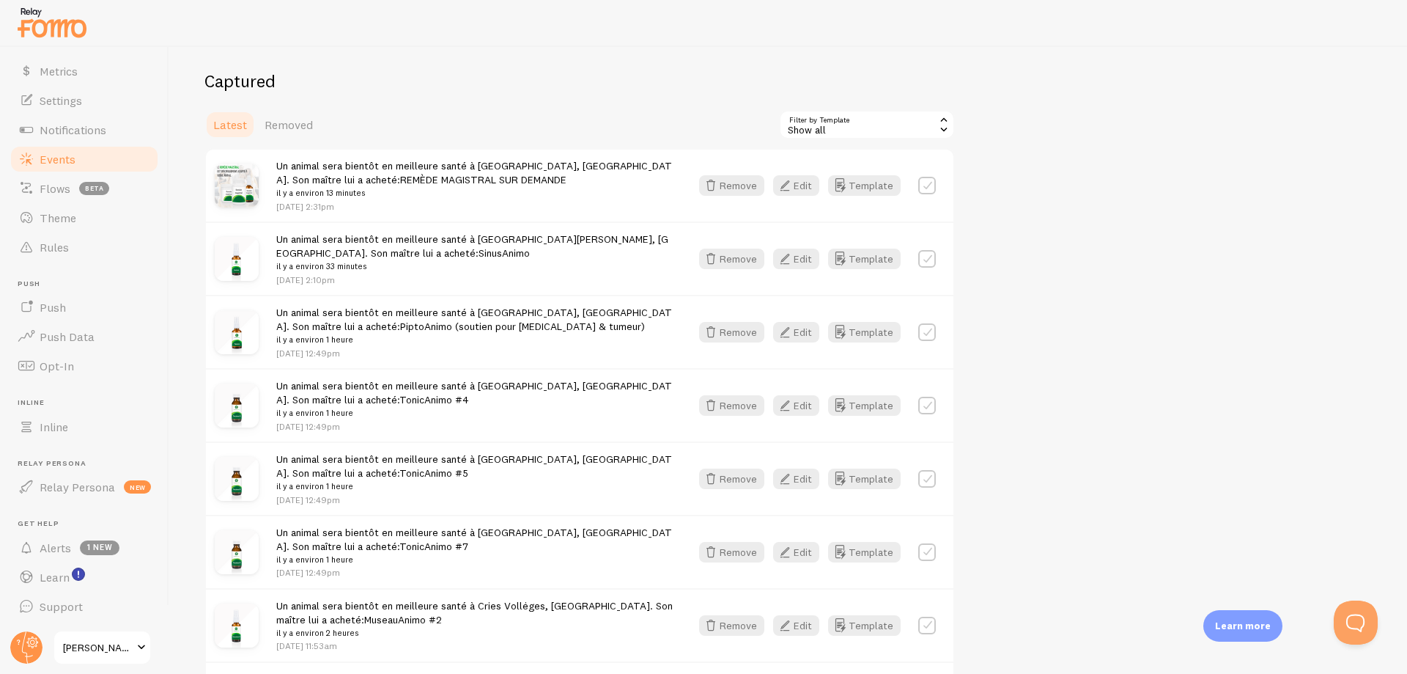
scroll to position [147, 0]
click at [100, 244] on link "Rules" at bounding box center [84, 246] width 151 height 29
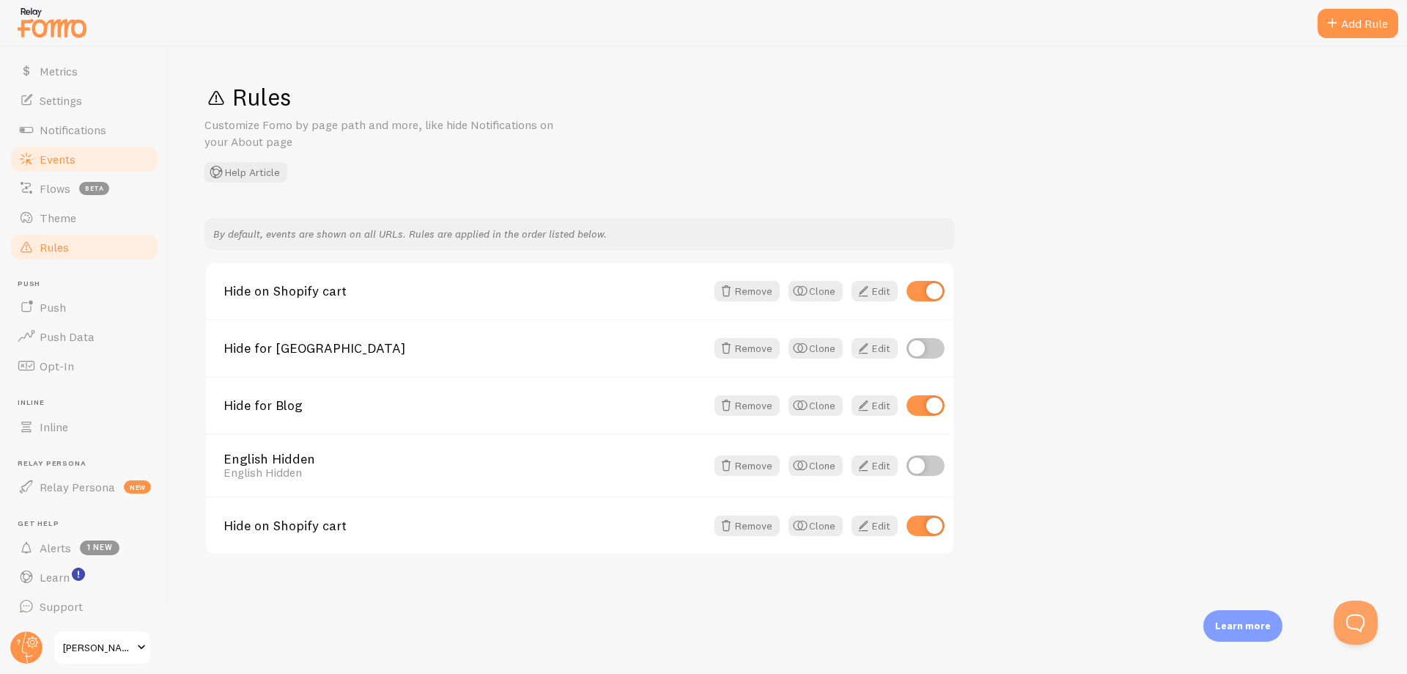
click at [54, 163] on span "Events" at bounding box center [58, 159] width 36 height 15
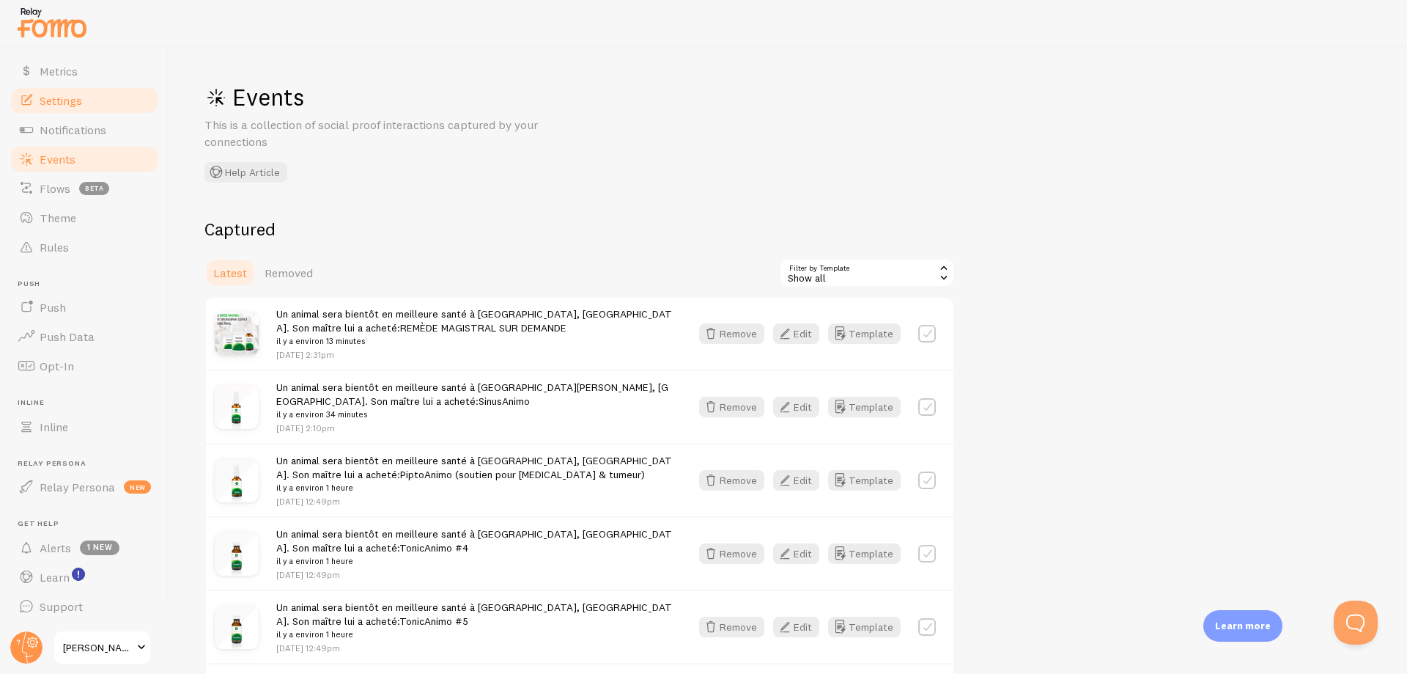
click at [73, 98] on span "Settings" at bounding box center [61, 100] width 43 height 15
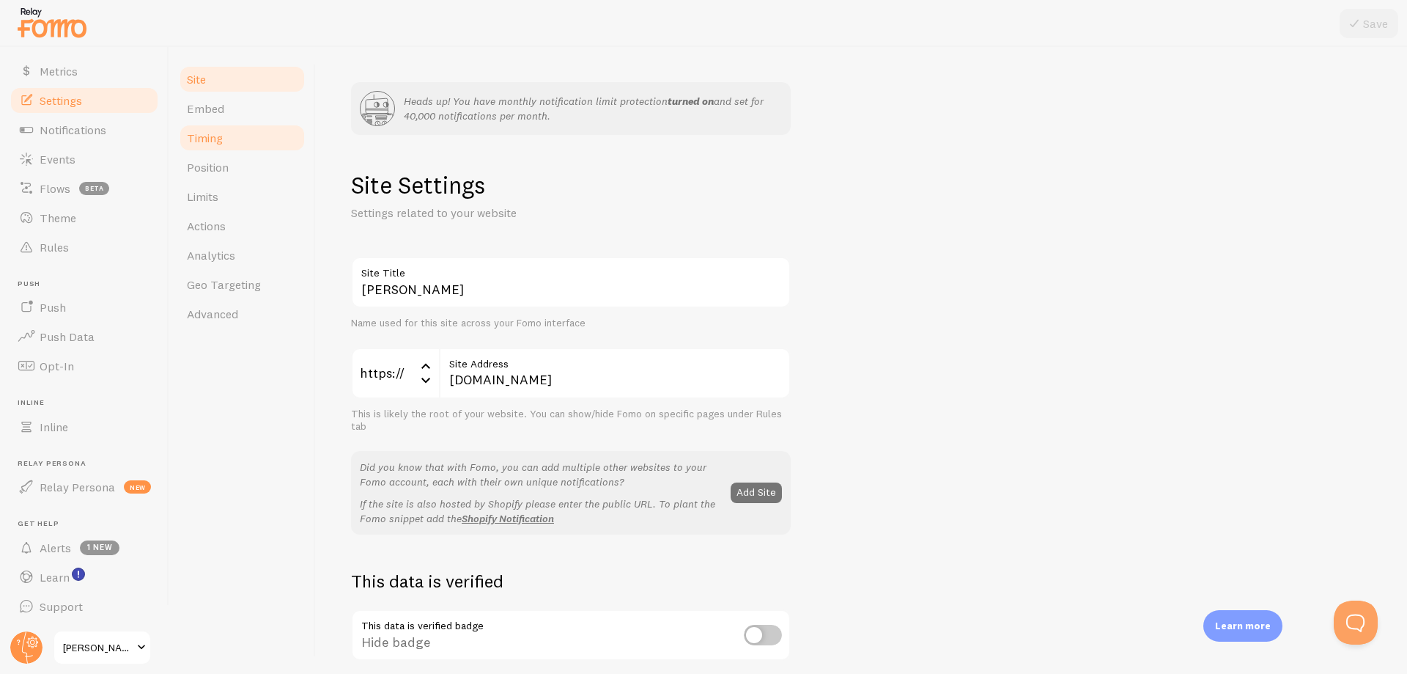
click at [232, 144] on link "Timing" at bounding box center [242, 137] width 128 height 29
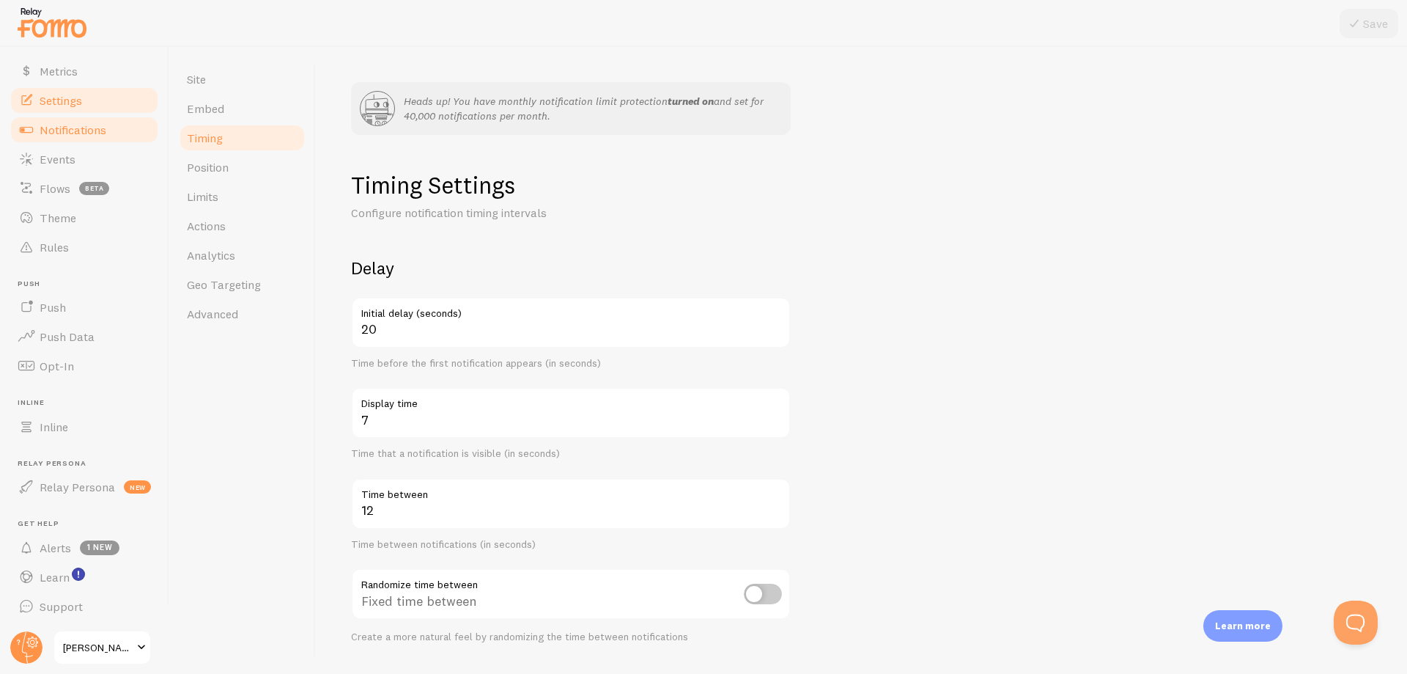
click at [94, 136] on span "Notifications" at bounding box center [73, 129] width 67 height 15
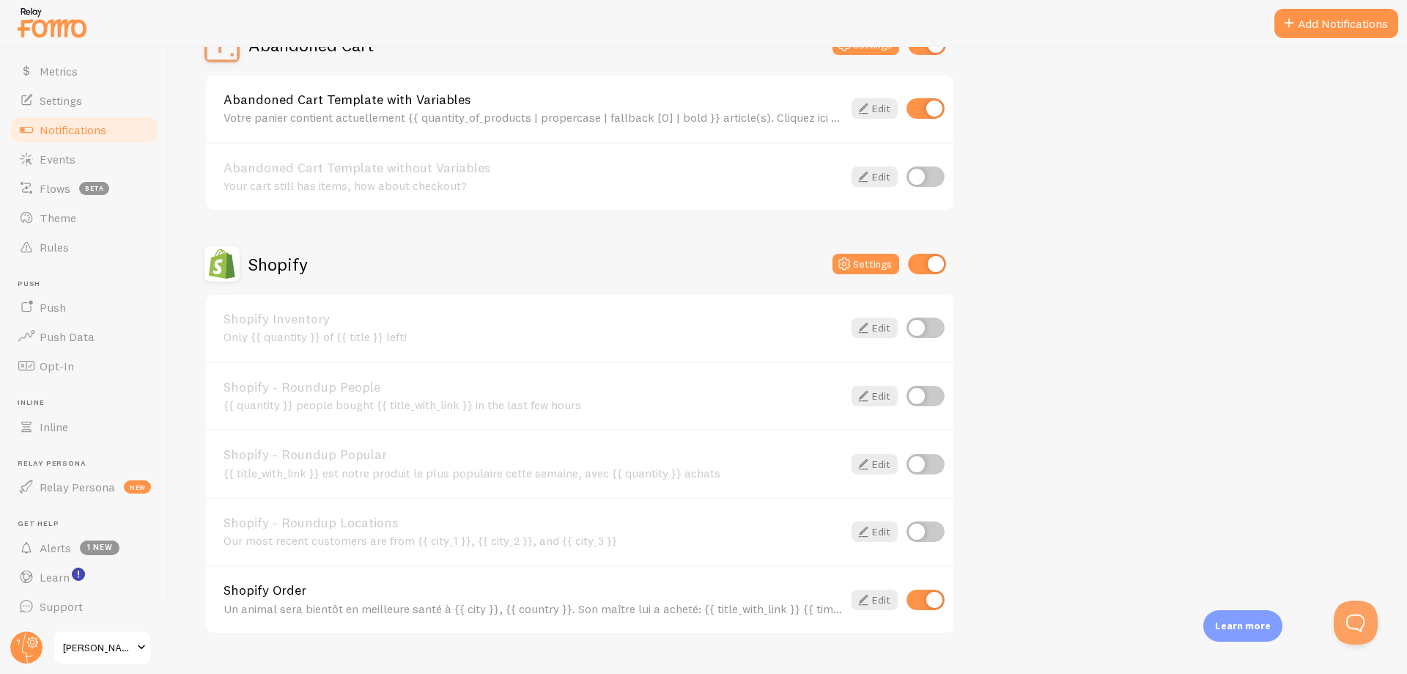
scroll to position [205, 0]
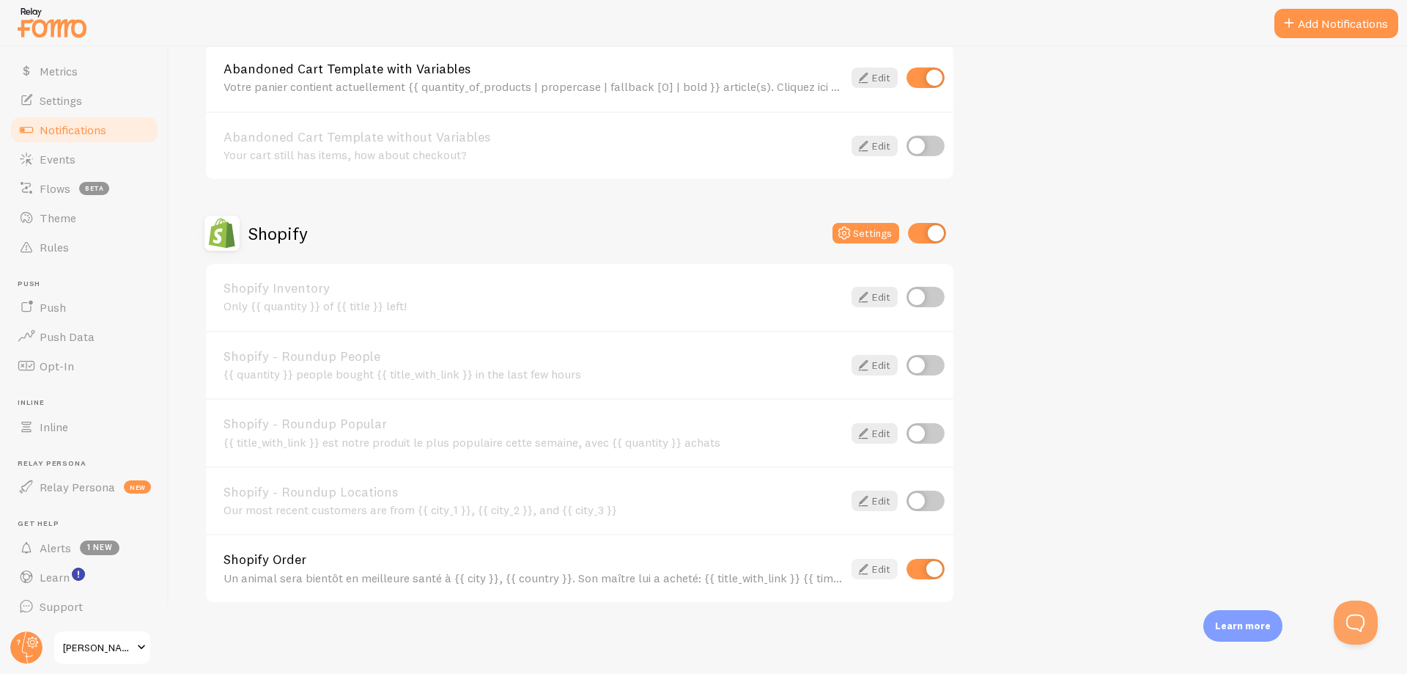
click at [866, 567] on icon at bounding box center [864, 569] width 18 height 18
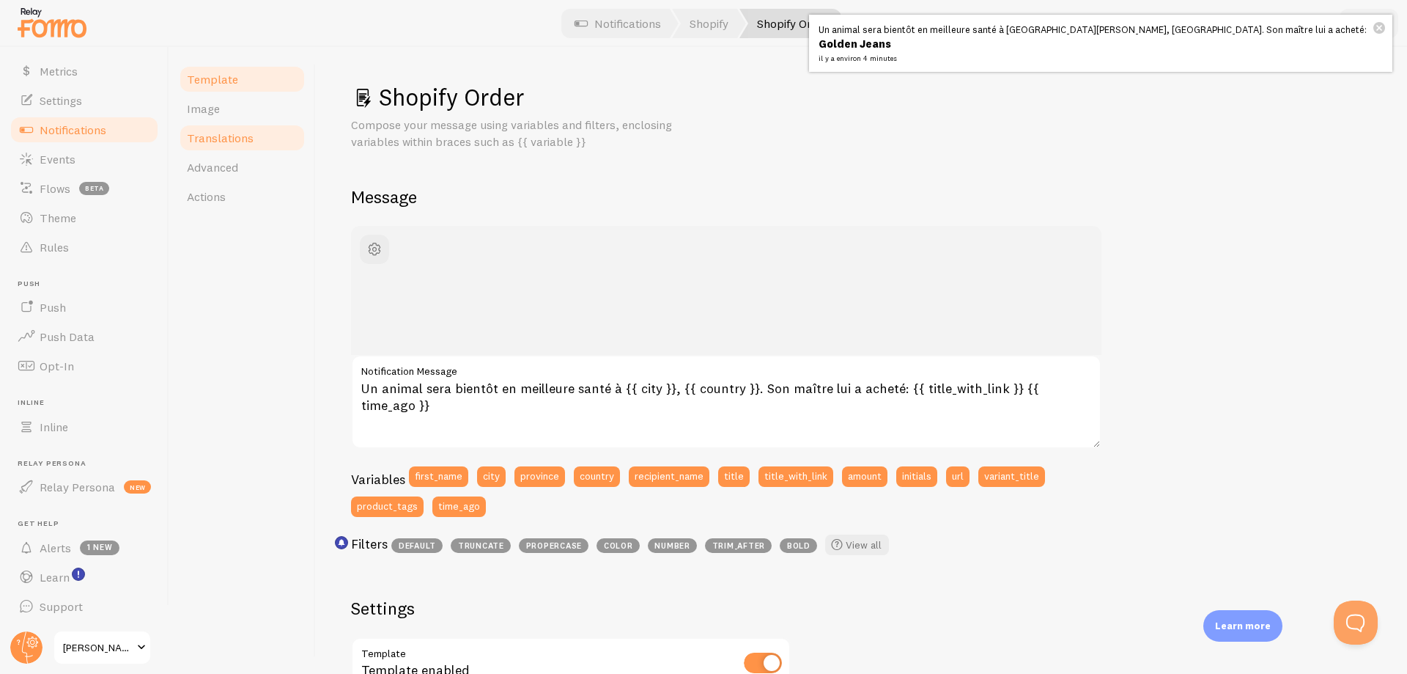
click at [236, 139] on span "Translations" at bounding box center [220, 137] width 67 height 15
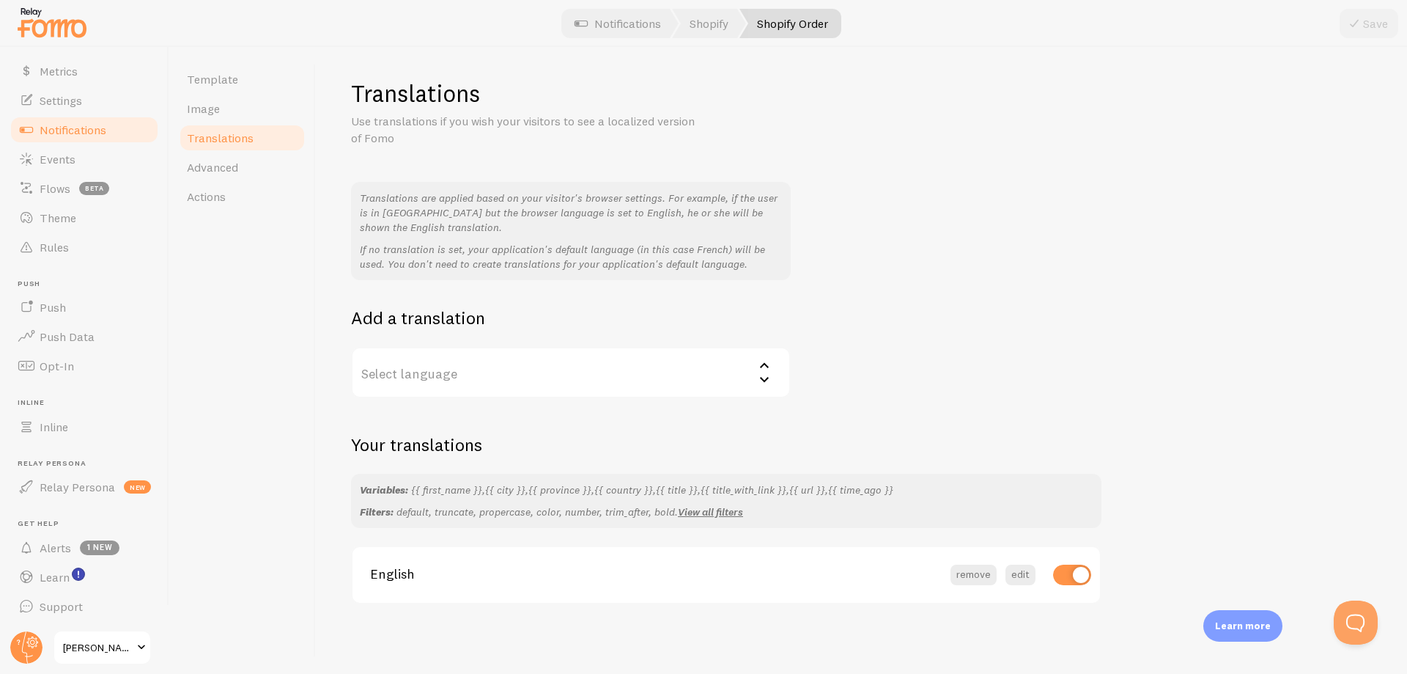
scroll to position [4, 0]
click at [1026, 575] on button "edit" at bounding box center [1021, 574] width 30 height 21
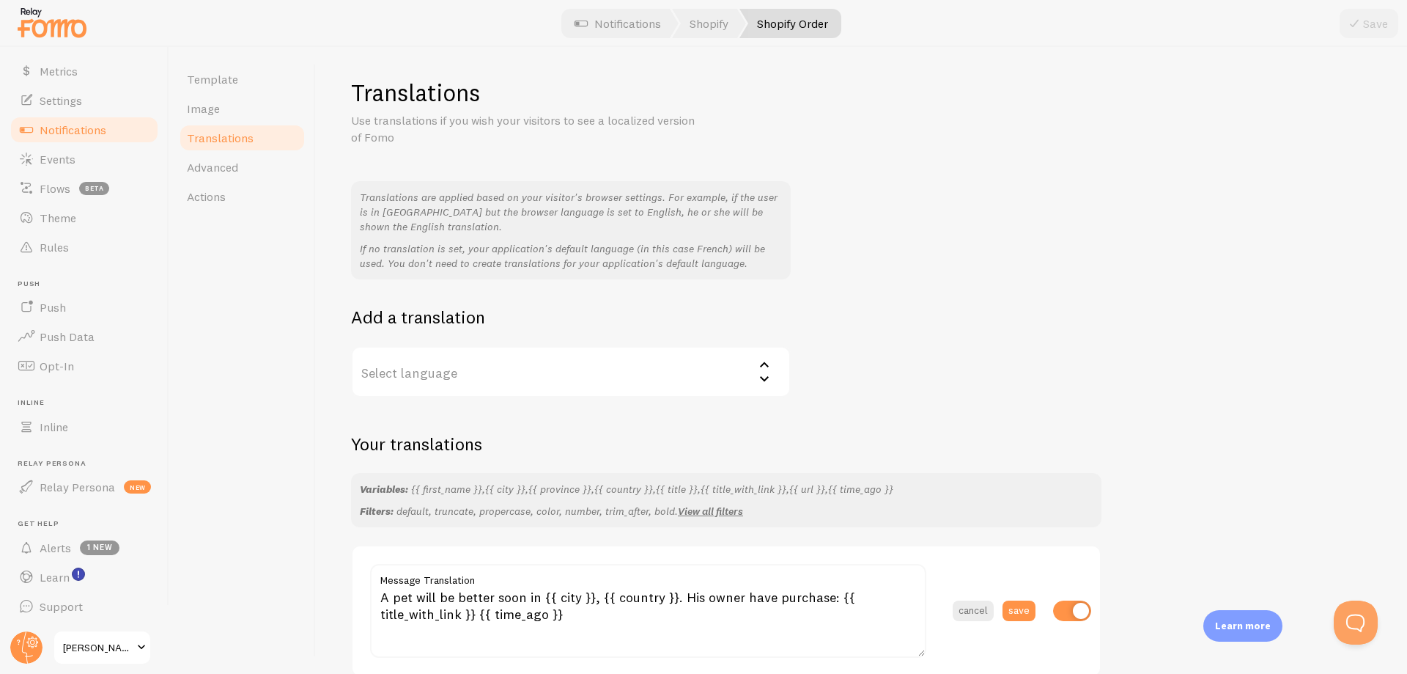
scroll to position [0, 0]
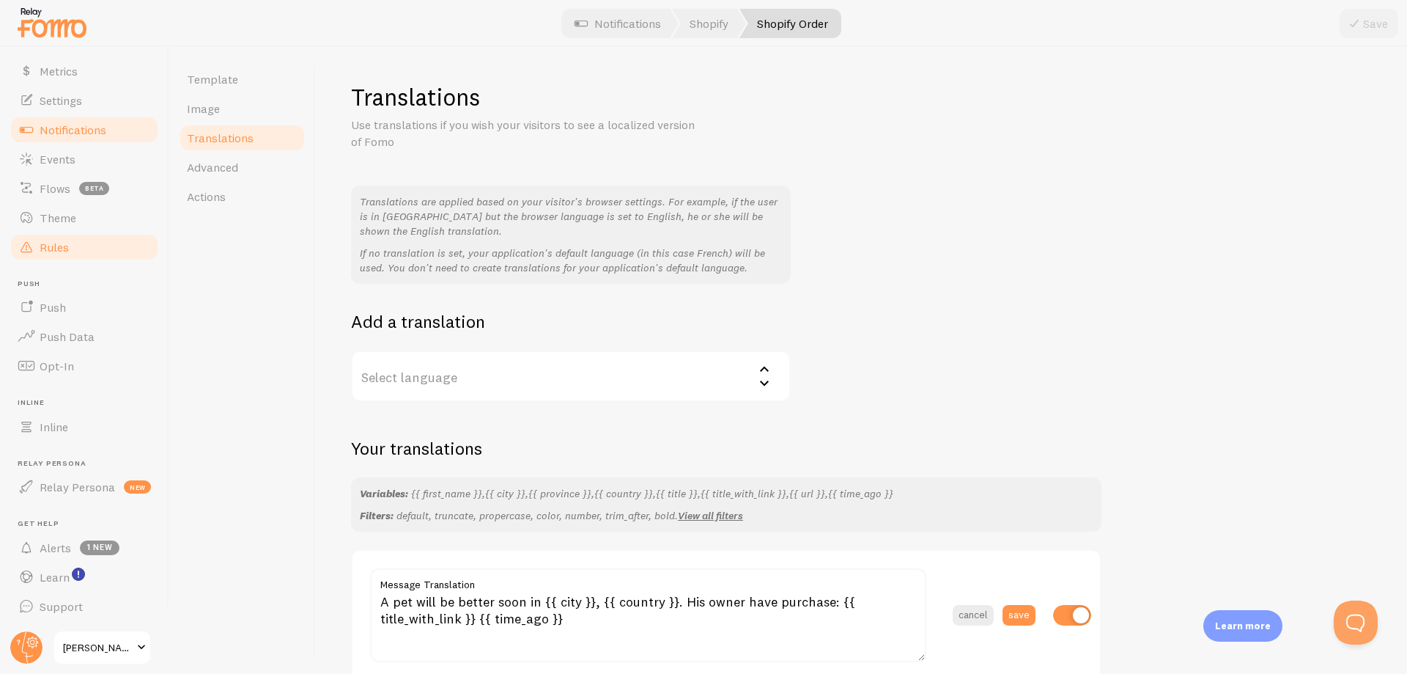
click at [98, 246] on link "Rules" at bounding box center [84, 246] width 151 height 29
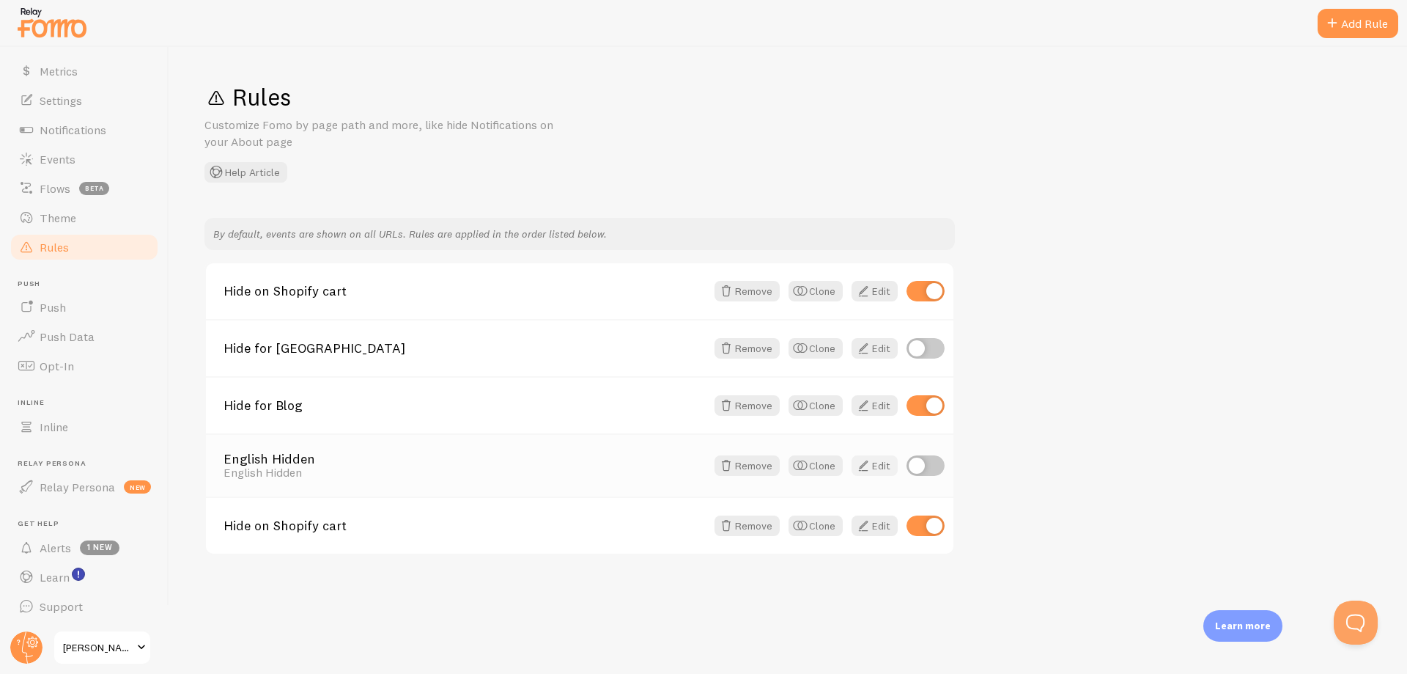
click at [873, 469] on link "Edit" at bounding box center [875, 465] width 46 height 21
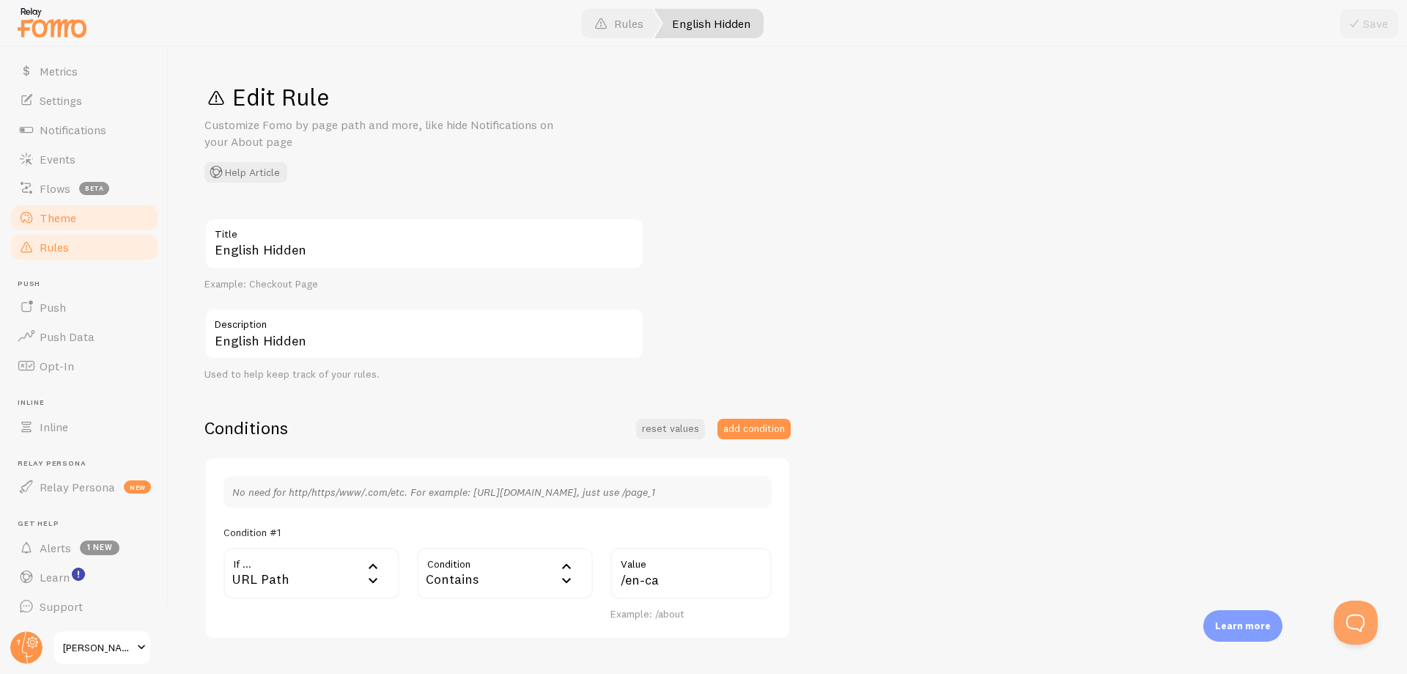
click at [70, 224] on span "Theme" at bounding box center [58, 217] width 37 height 15
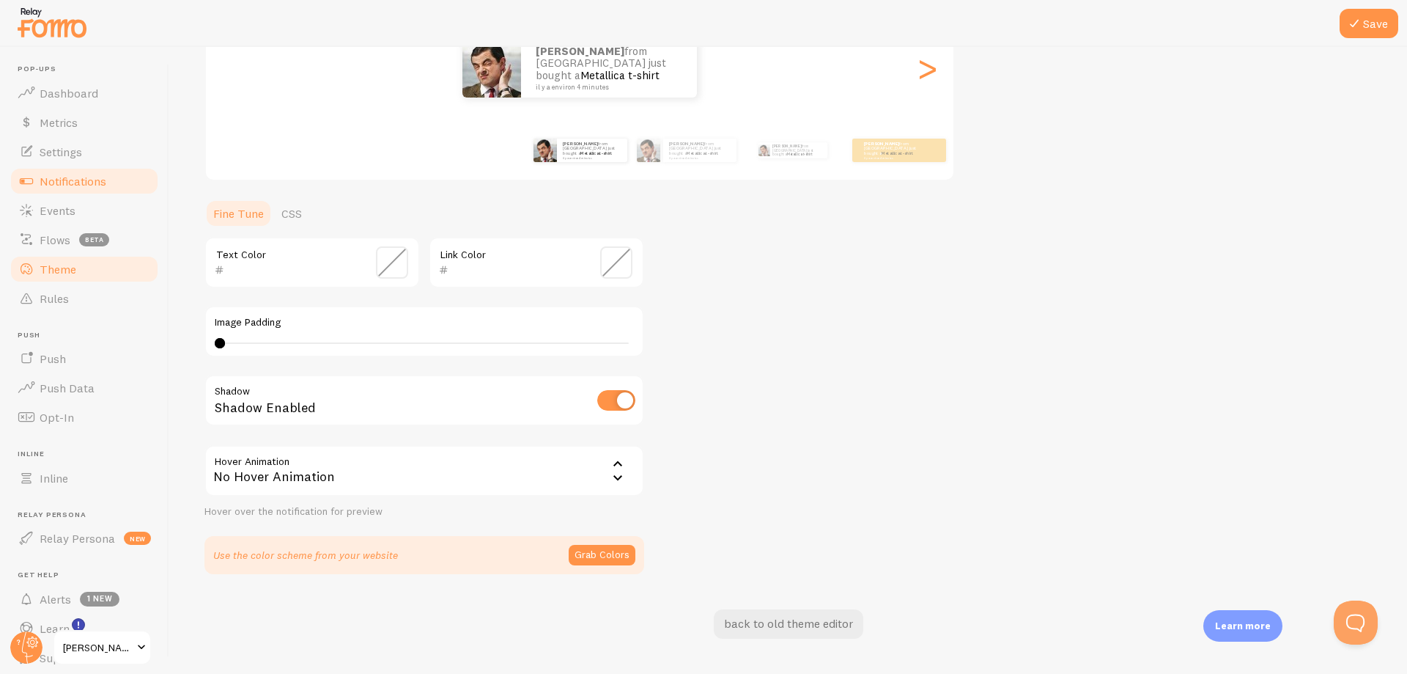
click at [91, 187] on span "Notifications" at bounding box center [73, 181] width 67 height 15
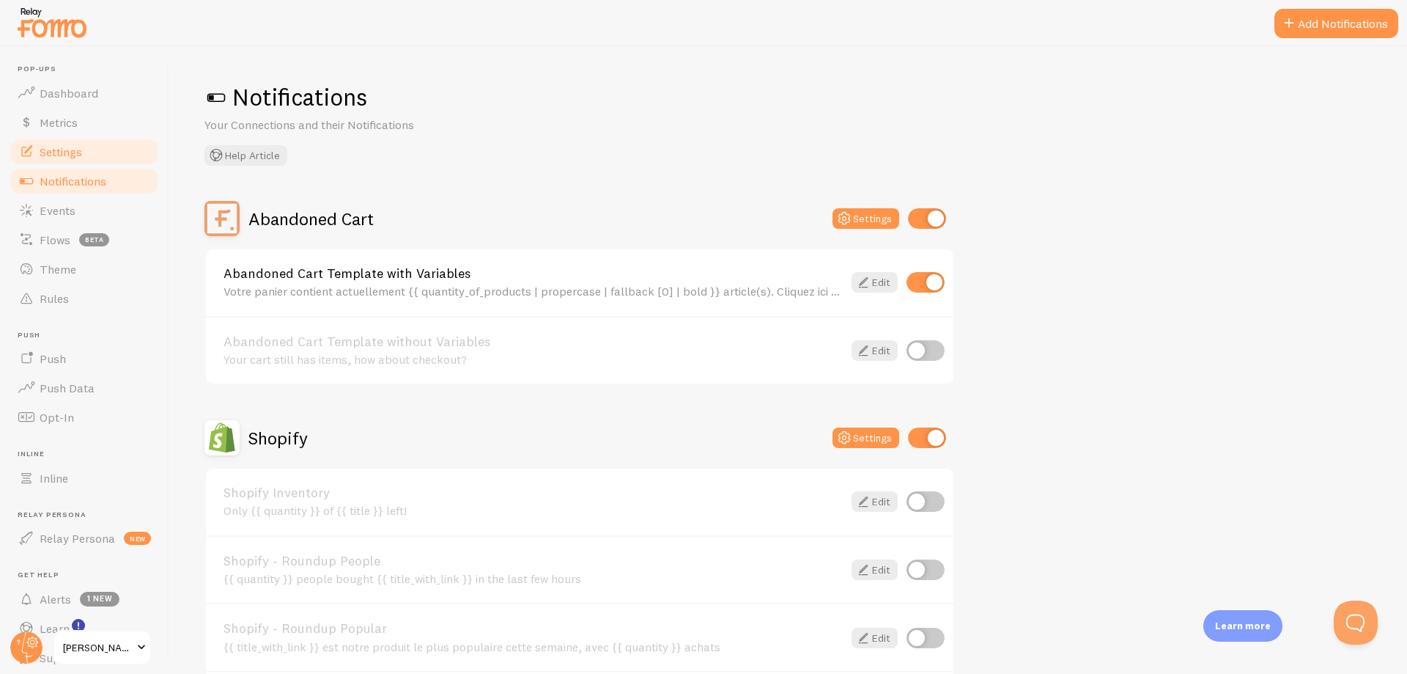
click at [90, 155] on link "Settings" at bounding box center [84, 151] width 151 height 29
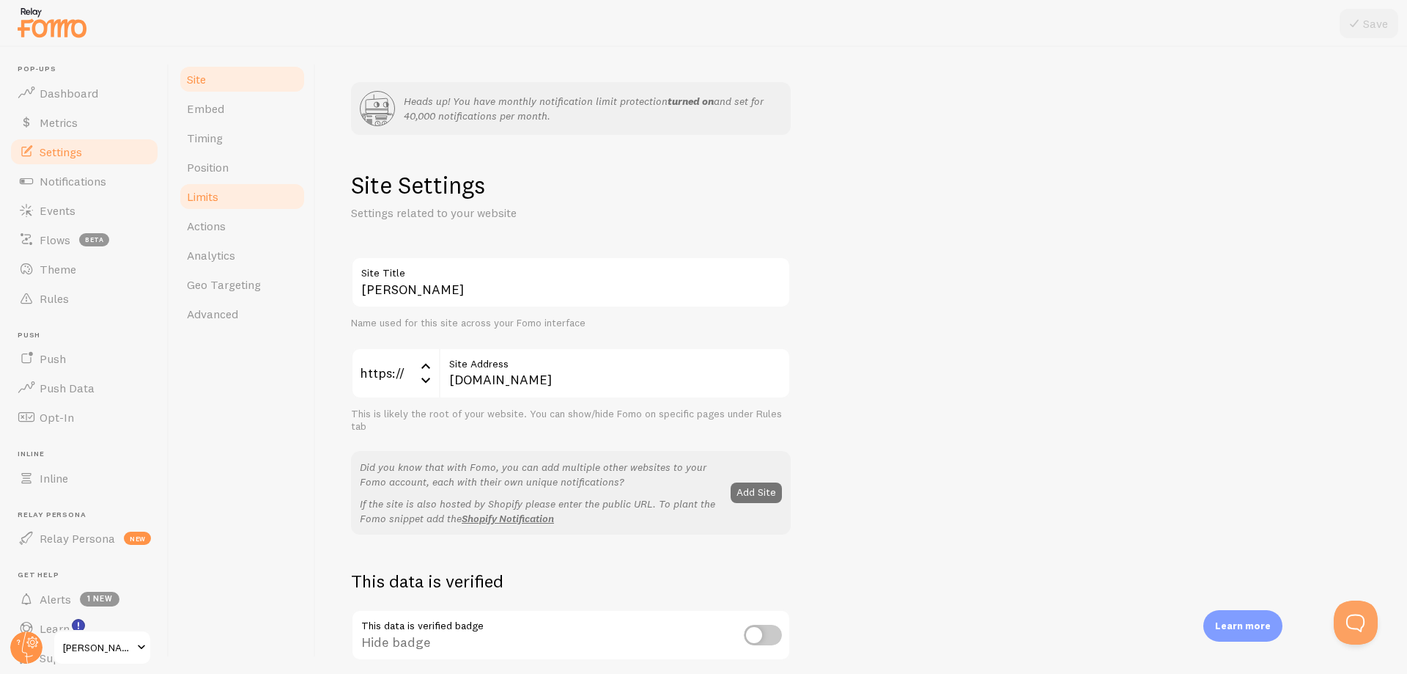
click at [254, 194] on link "Limits" at bounding box center [242, 196] width 128 height 29
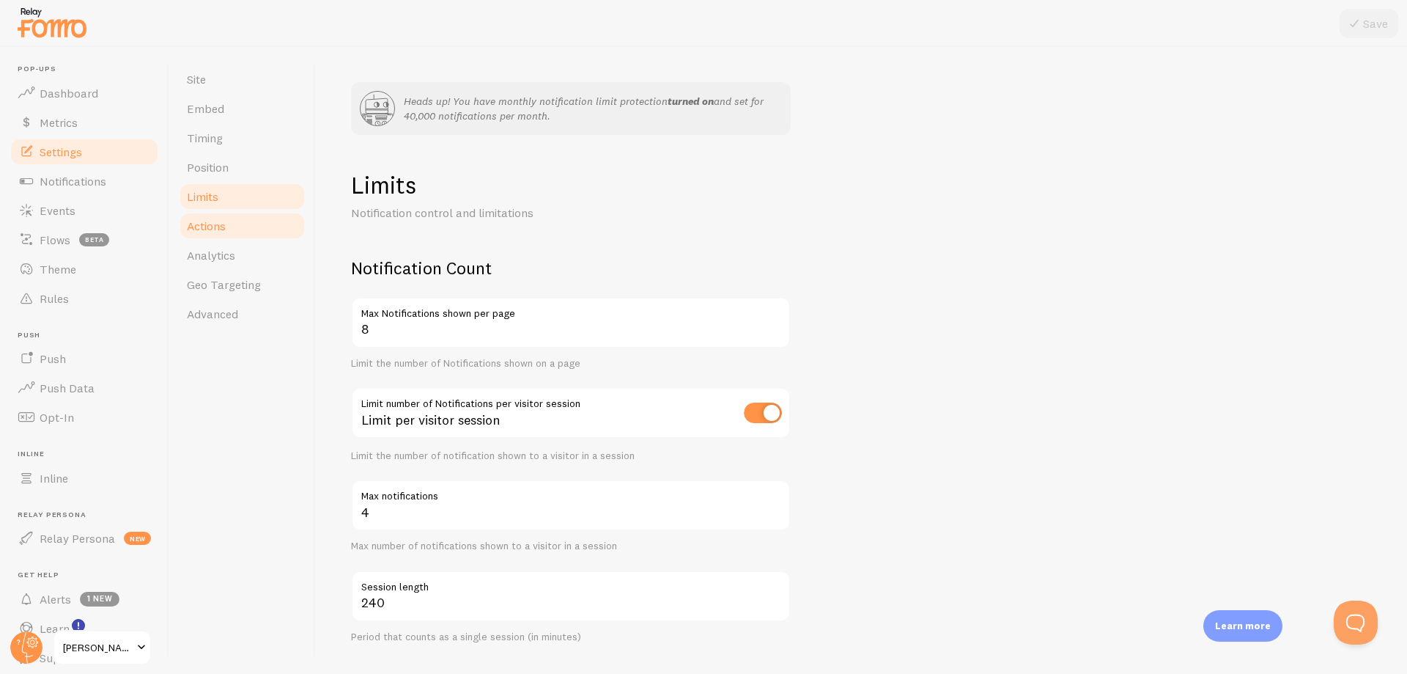
click at [277, 230] on link "Actions" at bounding box center [242, 225] width 128 height 29
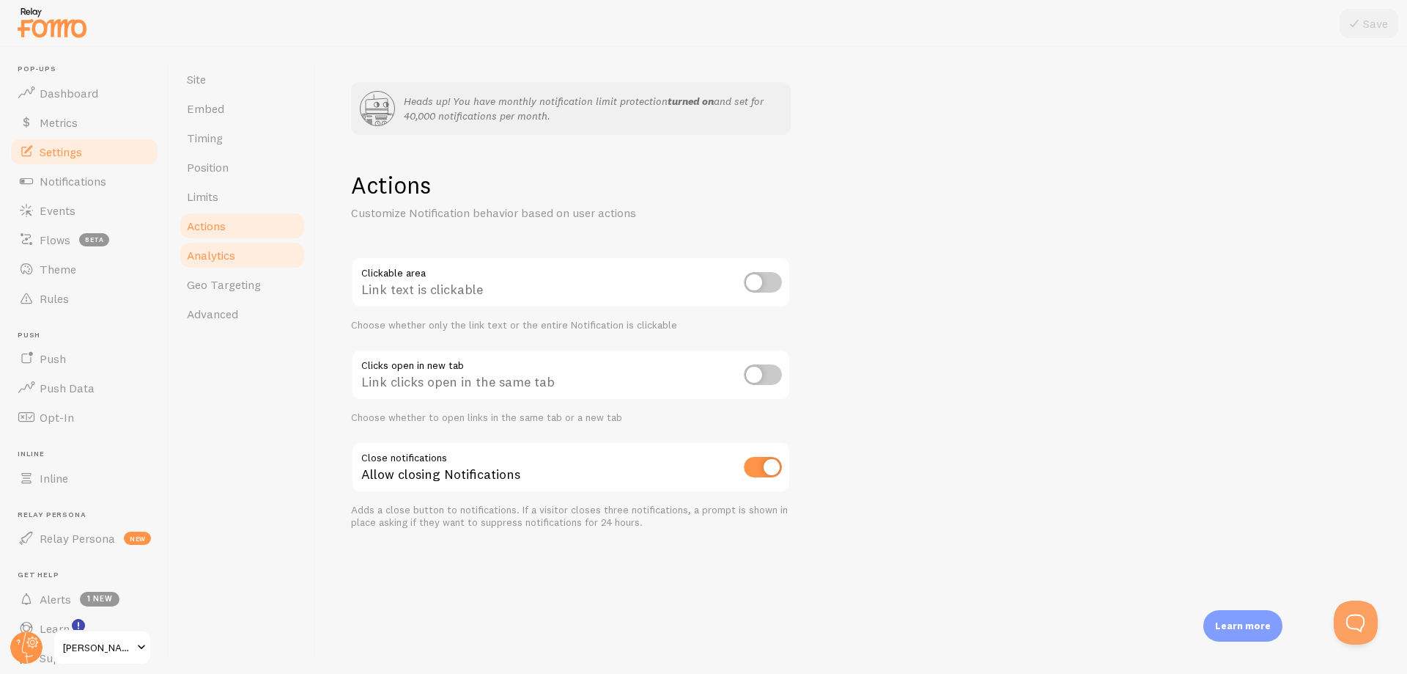
click at [264, 250] on link "Analytics" at bounding box center [242, 254] width 128 height 29
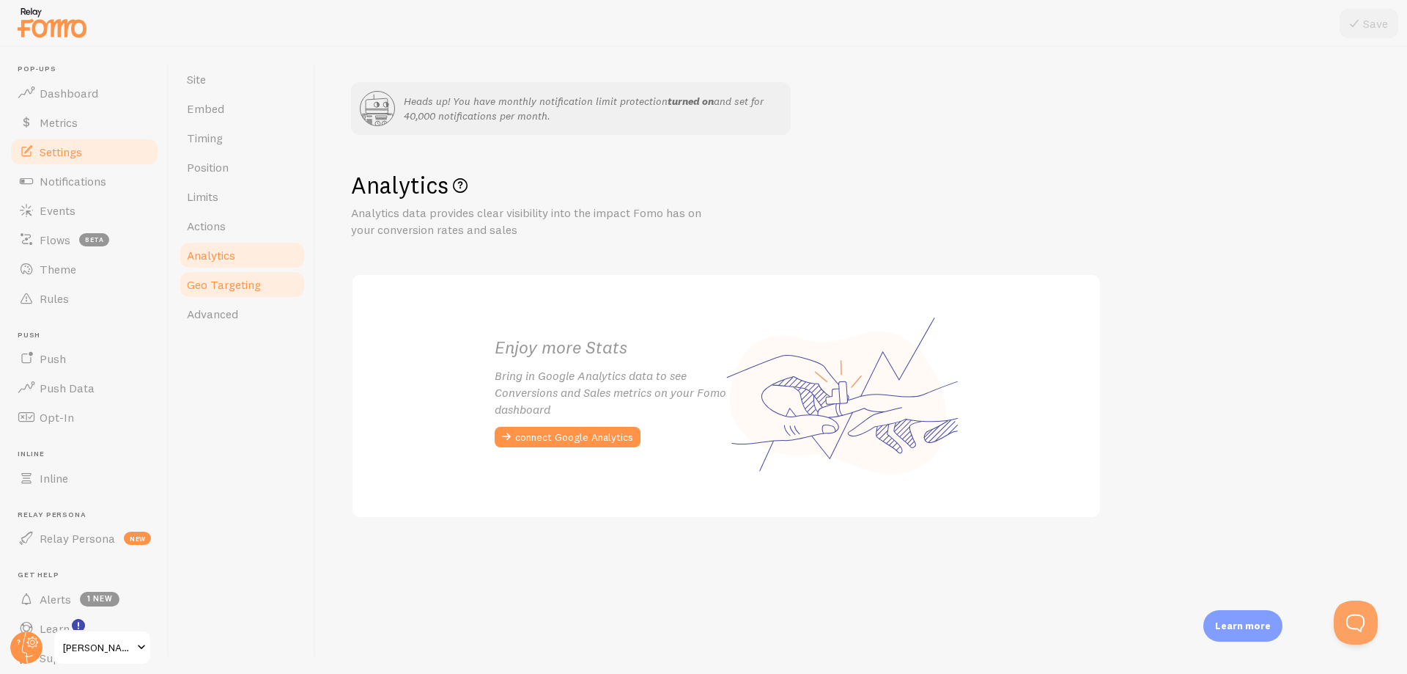
click at [265, 287] on link "Geo Targeting" at bounding box center [242, 284] width 128 height 29
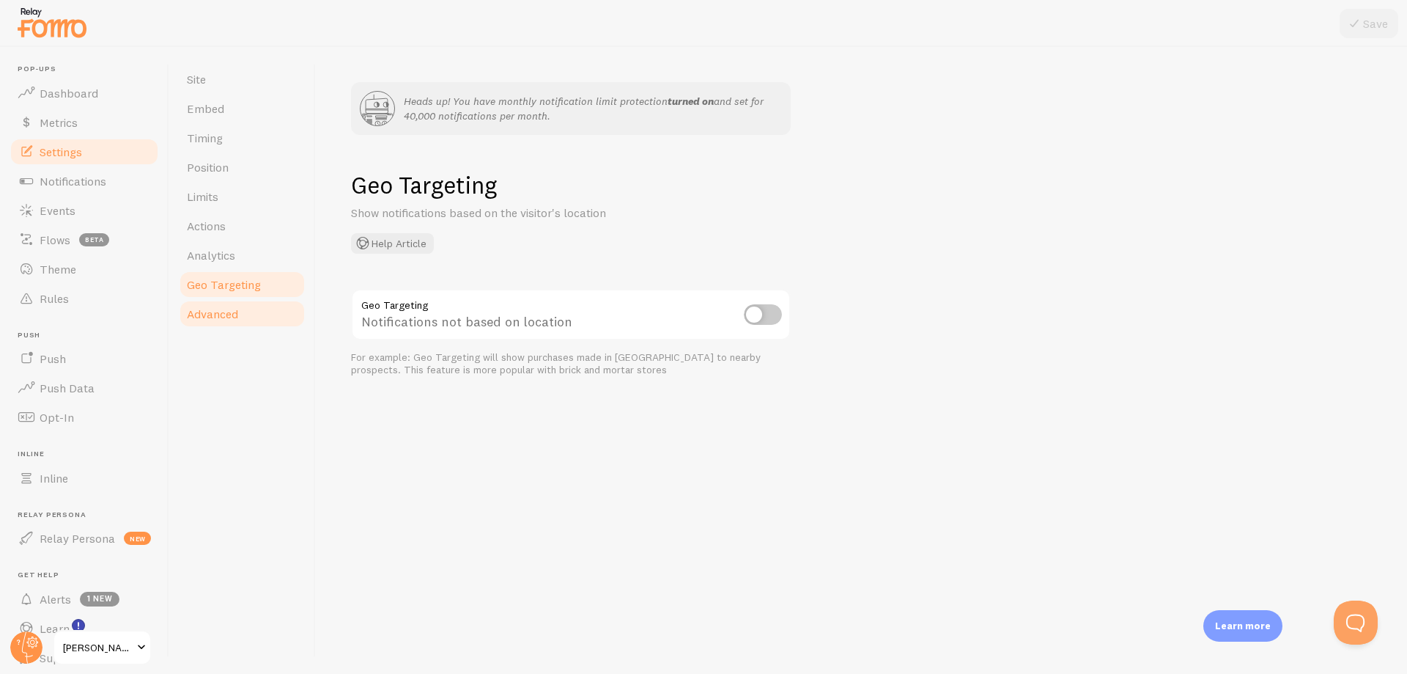
click at [250, 316] on link "Advanced" at bounding box center [242, 313] width 128 height 29
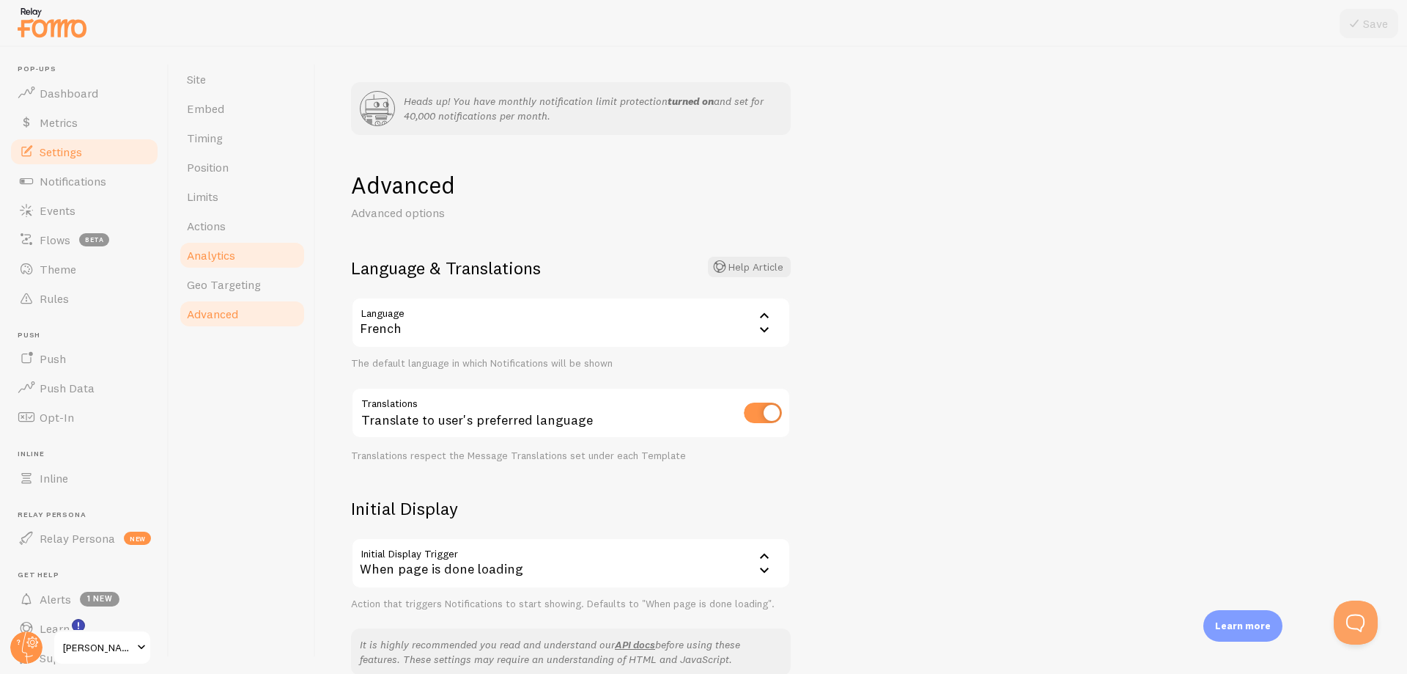
click at [229, 259] on span "Analytics" at bounding box center [211, 255] width 48 height 15
